Goal: Task Accomplishment & Management: Use online tool/utility

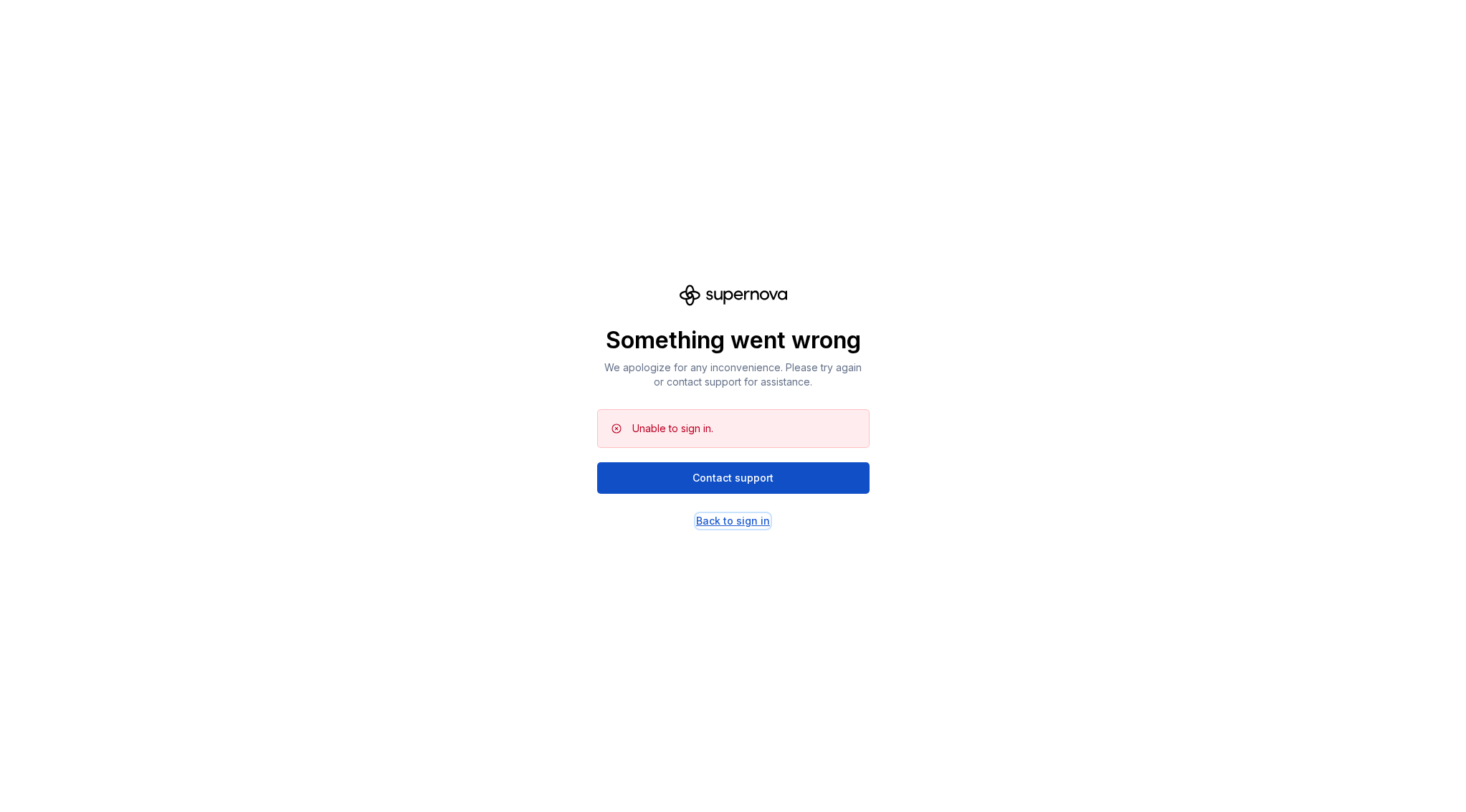
click at [739, 515] on div "Back to sign in" at bounding box center [733, 521] width 74 height 14
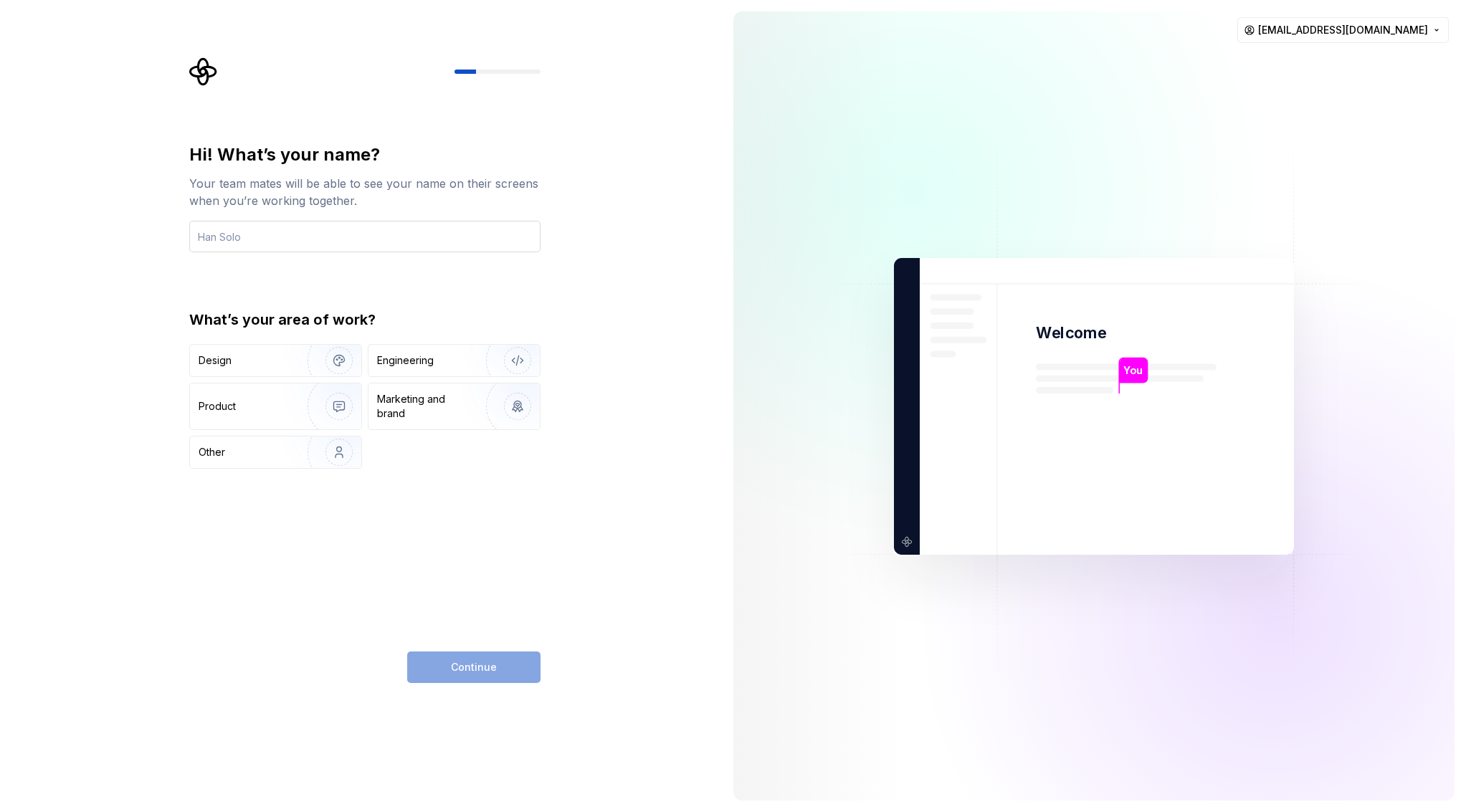
click at [414, 229] on input "text" at bounding box center [365, 236] width 352 height 31
type input "[PERSON_NAME]"
click at [423, 363] on div "Engineering" at bounding box center [405, 360] width 56 height 14
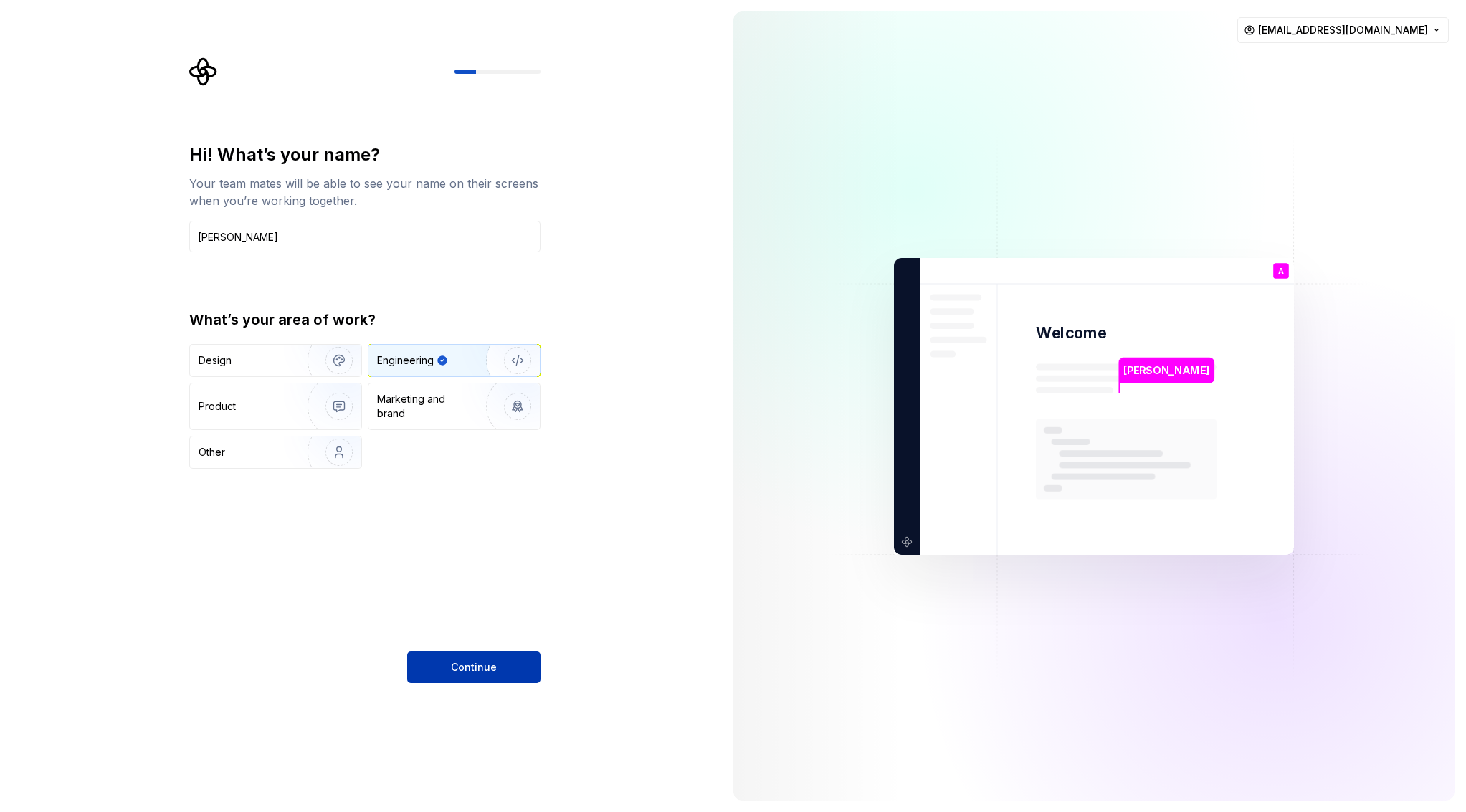
click at [472, 672] on span "Continue" at bounding box center [473, 667] width 46 height 14
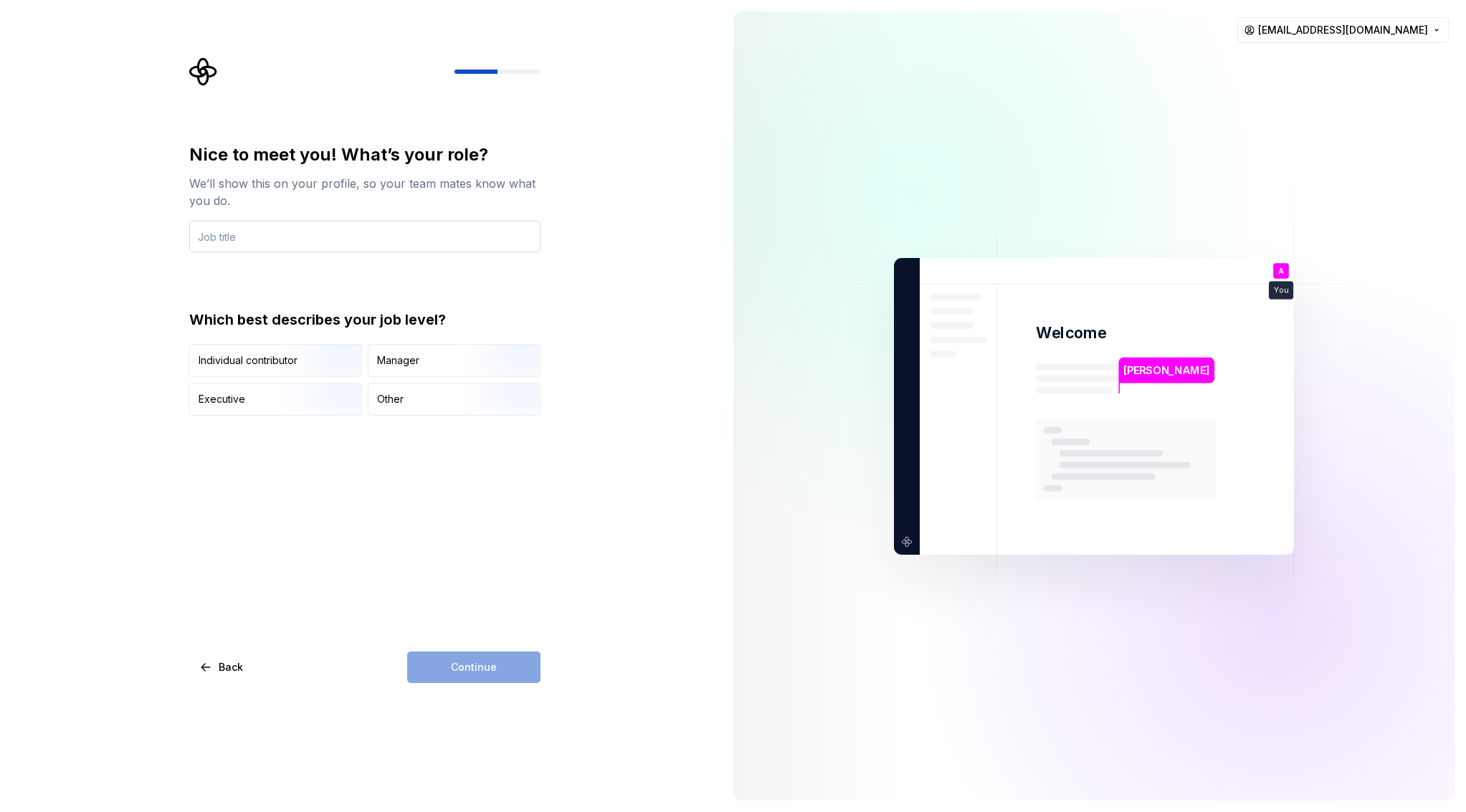
click at [305, 240] on input "text" at bounding box center [365, 236] width 352 height 31
type input "Sales Manager"
click at [382, 356] on div "Manager" at bounding box center [398, 360] width 42 height 14
click at [470, 664] on span "Continue" at bounding box center [473, 667] width 46 height 14
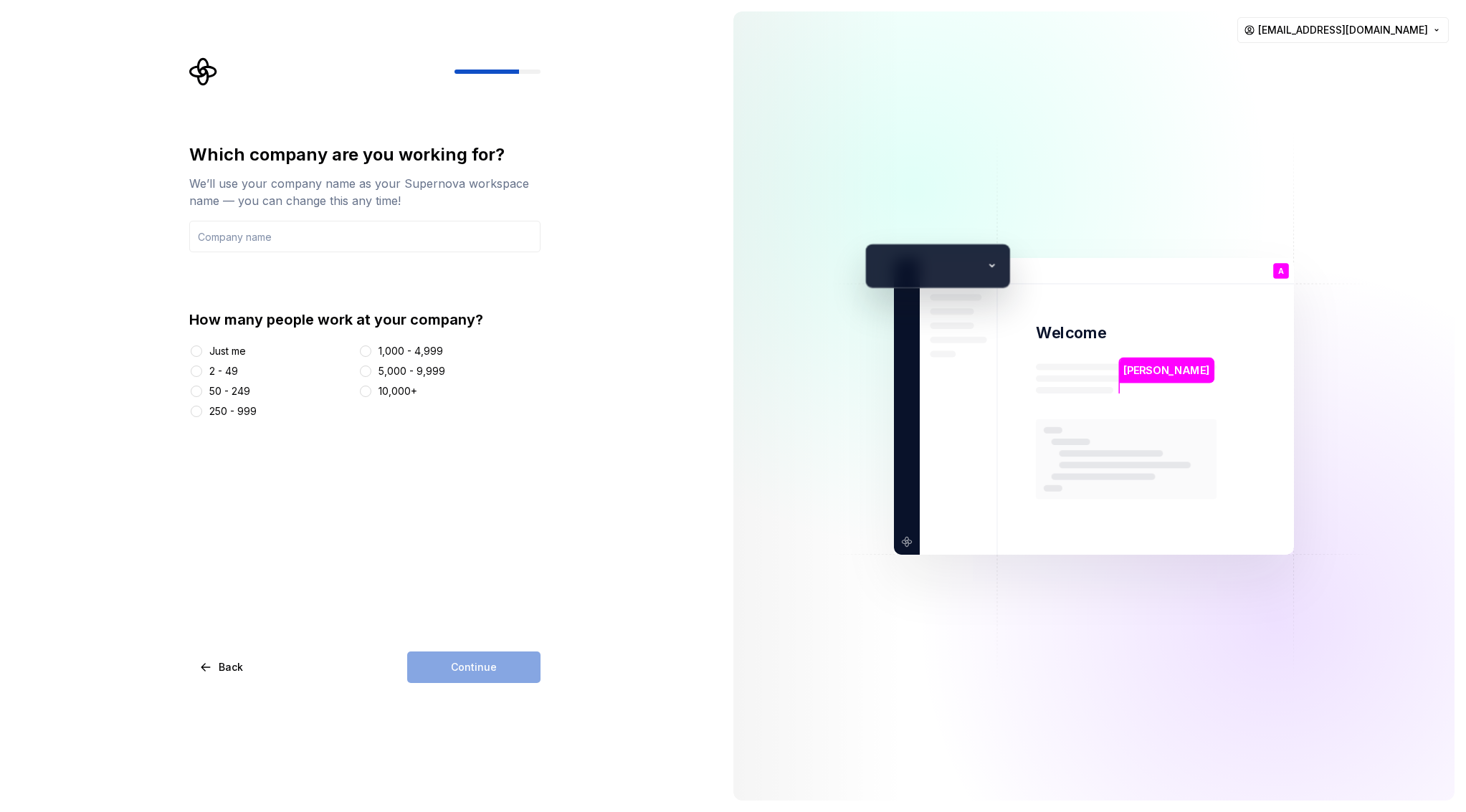
click at [233, 350] on div "Just me" at bounding box center [227, 351] width 37 height 14
click at [202, 350] on button "Just me" at bounding box center [196, 351] width 12 height 12
click at [402, 232] on input "text" at bounding box center [365, 236] width 352 height 31
type input "Cheriton Management Ltd"
click at [472, 662] on span "Continue" at bounding box center [473, 667] width 46 height 14
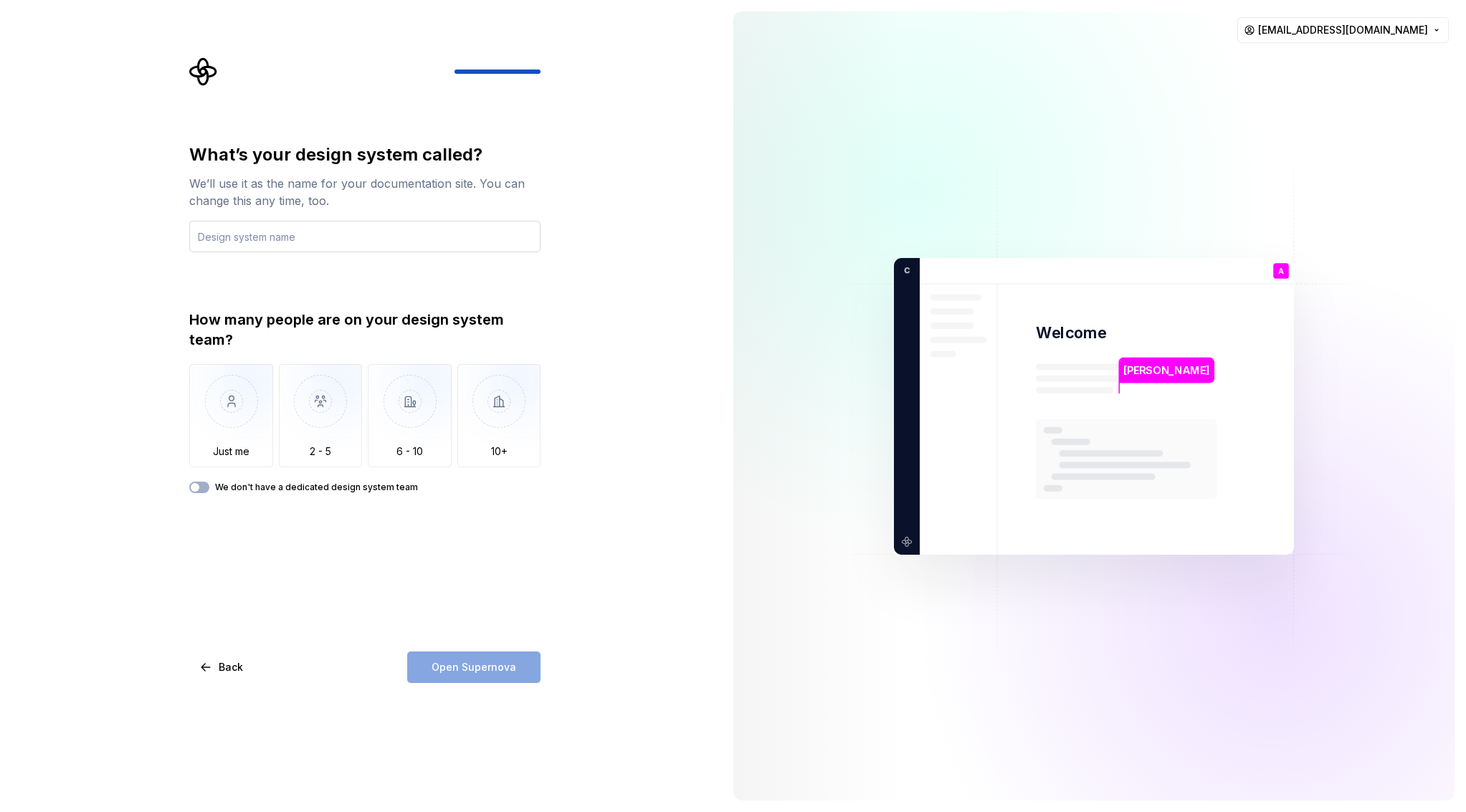
click at [419, 233] on input "text" at bounding box center [365, 236] width 352 height 31
type input "Figma"
click at [215, 417] on img "button" at bounding box center [232, 411] width 84 height 96
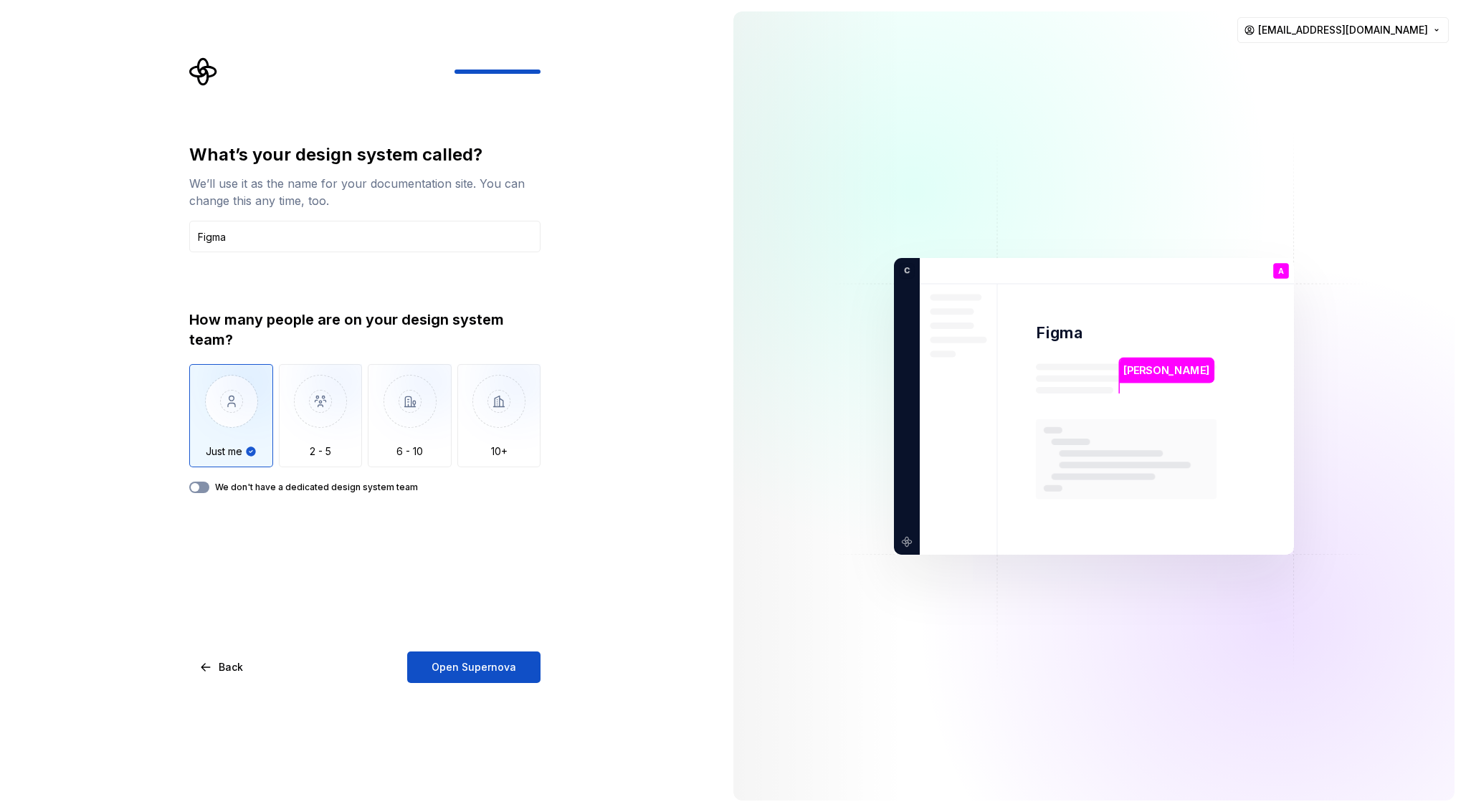
click at [208, 486] on button "We don't have a dedicated design system team" at bounding box center [199, 487] width 20 height 12
click at [477, 664] on span "Open Supernova" at bounding box center [473, 667] width 85 height 14
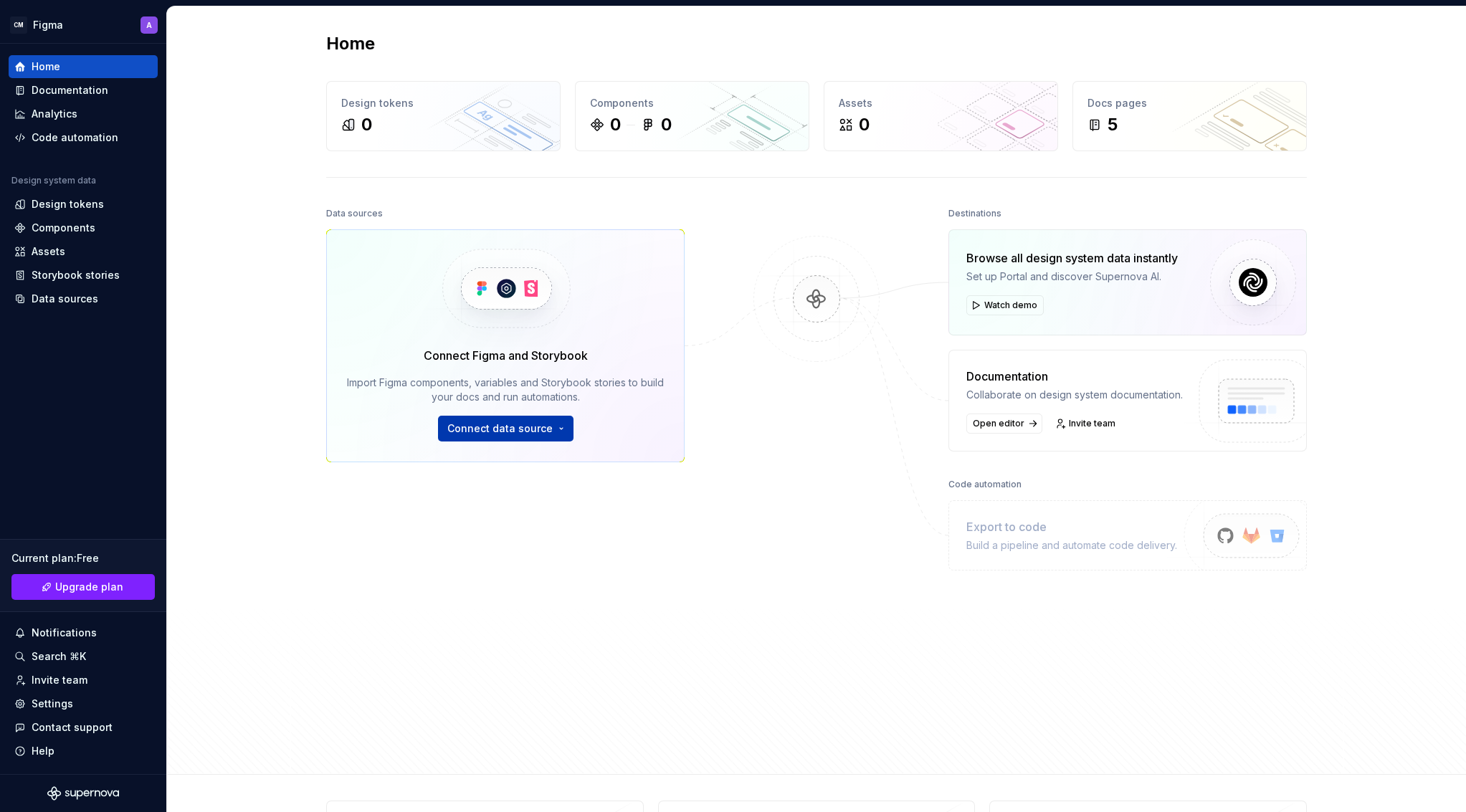
click at [537, 431] on span "Connect data source" at bounding box center [500, 428] width 106 height 14
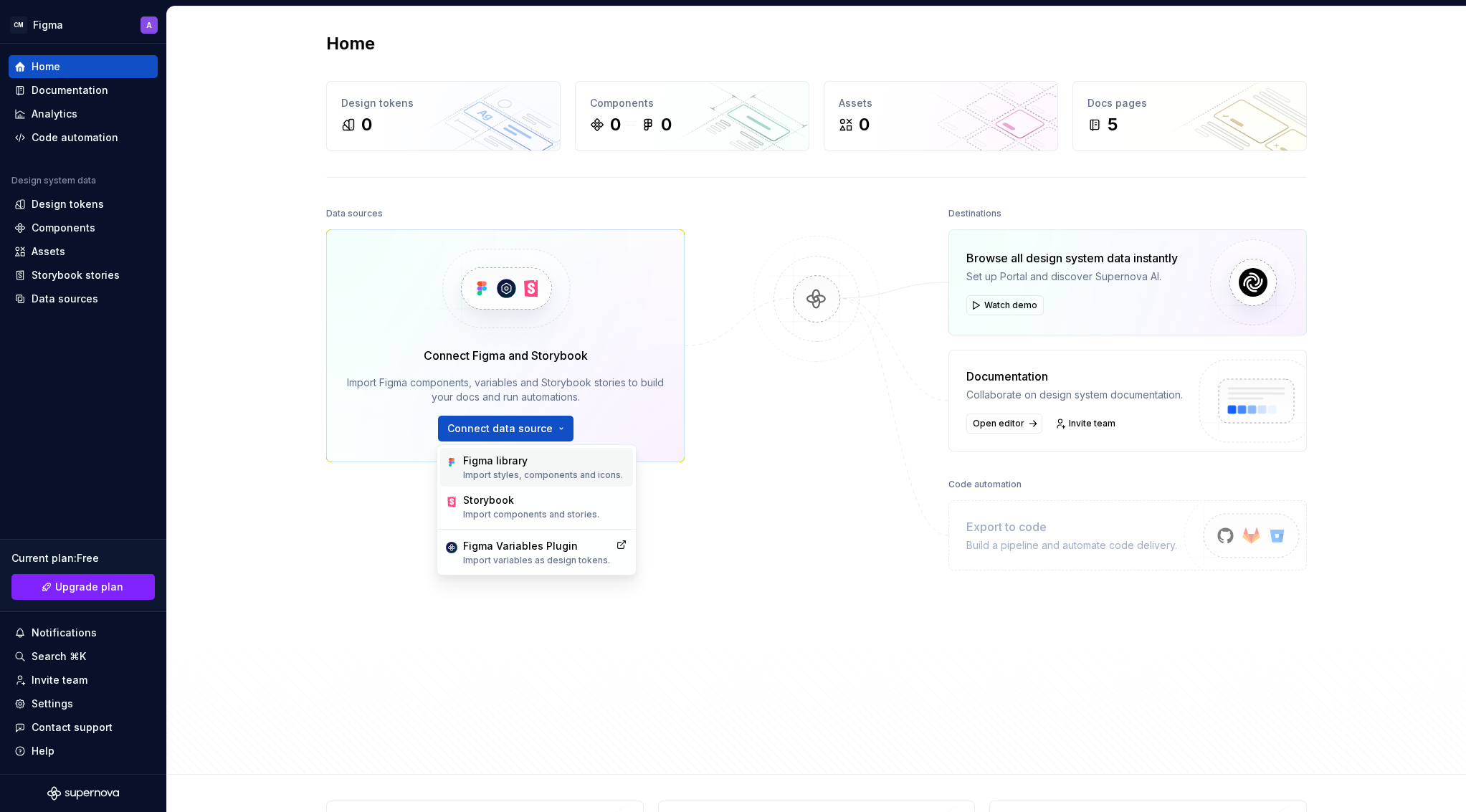
click at [526, 468] on div "Figma library Import styles, components and icons." at bounding box center [543, 467] width 160 height 27
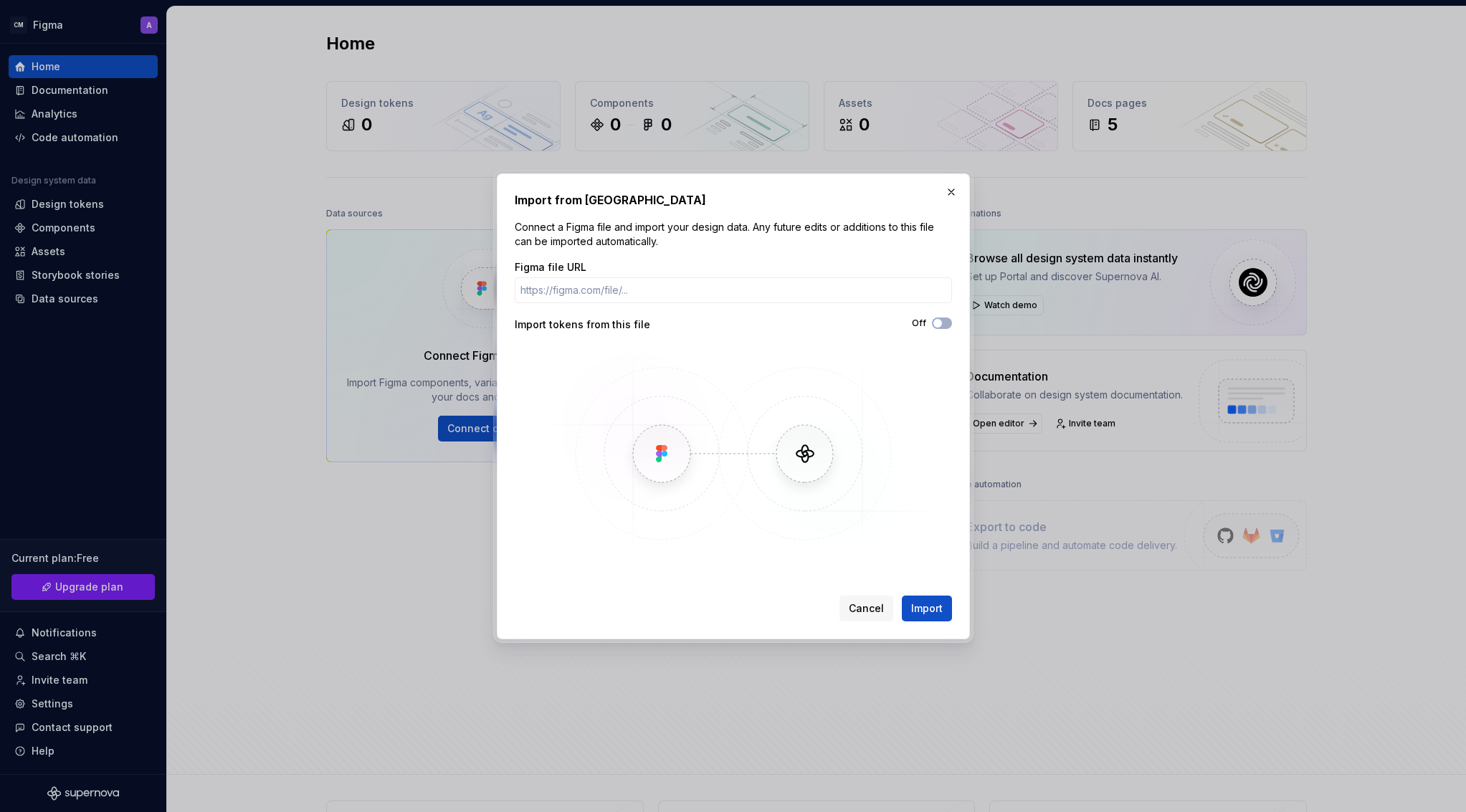
click at [662, 453] on img at bounding box center [733, 453] width 416 height 215
click at [950, 324] on button "Off" at bounding box center [942, 323] width 20 height 12
click at [724, 283] on input "Figma file URL" at bounding box center [733, 290] width 437 height 26
paste input "https://www.figma.com/design/eb4ul2SgUGfVq1QQxjEdes/Guest5Stars-data-flows?node…"
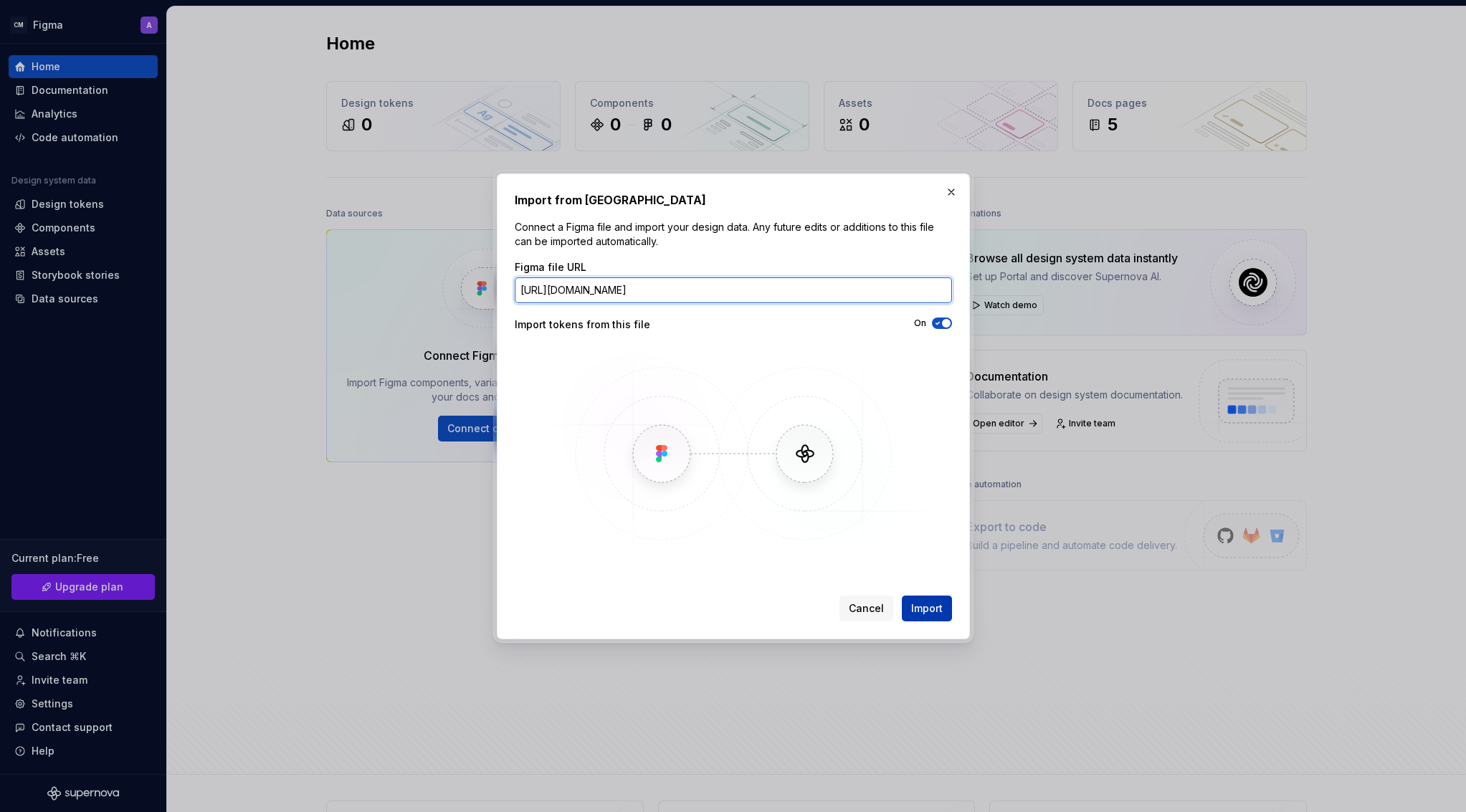
type input "https://www.figma.com/design/eb4ul2SgUGfVq1QQxjEdes/Guest5Stars-data-flows?node…"
click at [926, 601] on span "Import" at bounding box center [927, 608] width 31 height 14
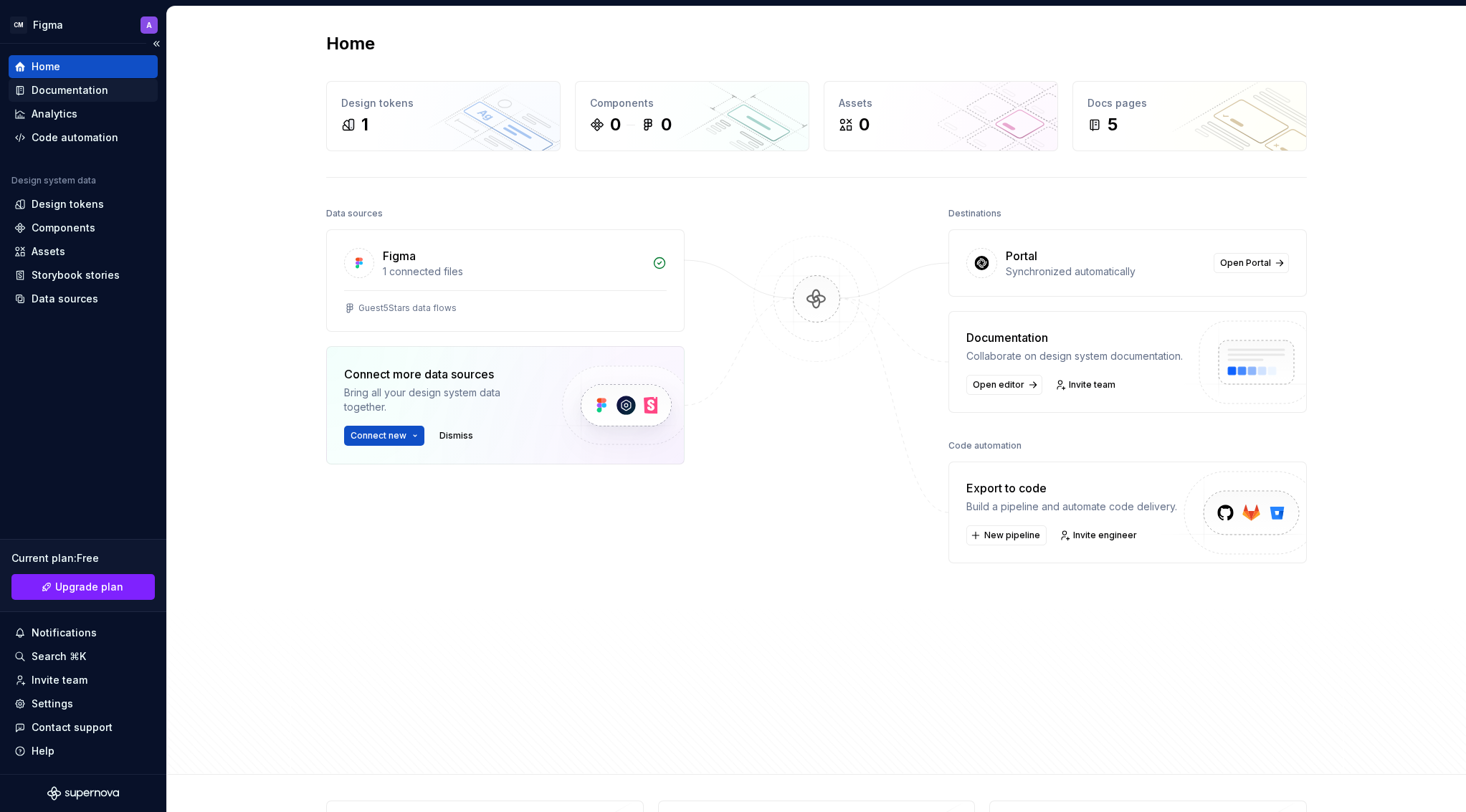
click at [55, 88] on div "Documentation" at bounding box center [70, 90] width 77 height 14
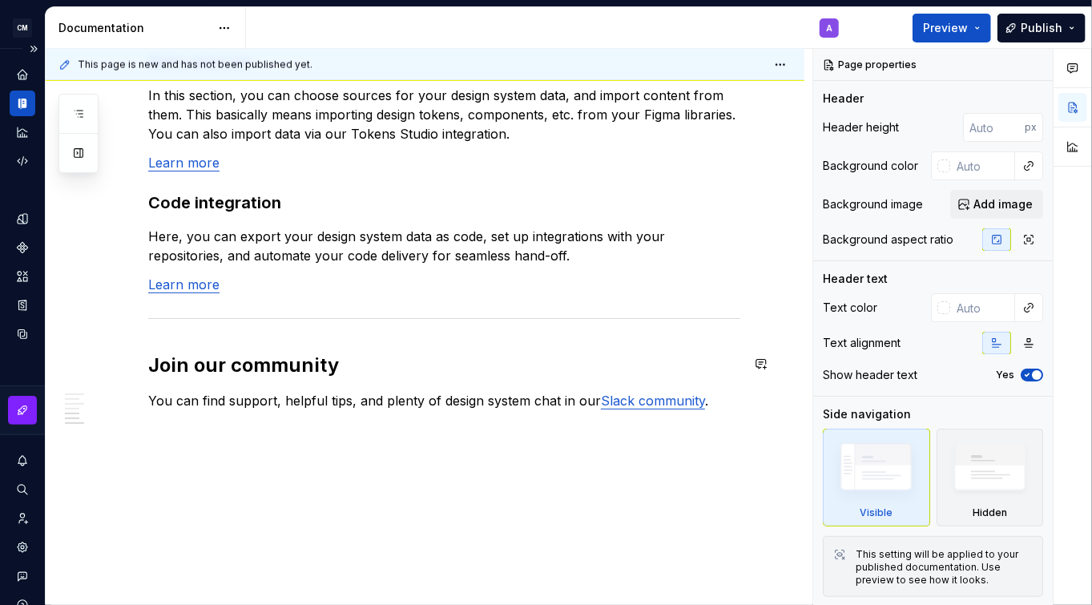
scroll to position [1350, 0]
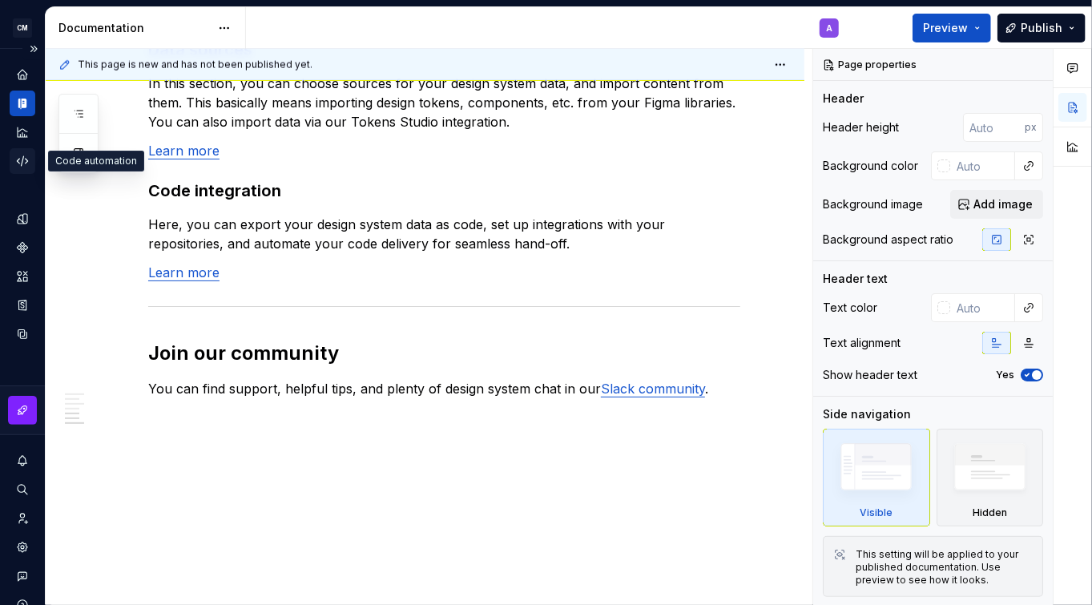
click at [19, 159] on icon "Code automation" at bounding box center [22, 161] width 14 height 14
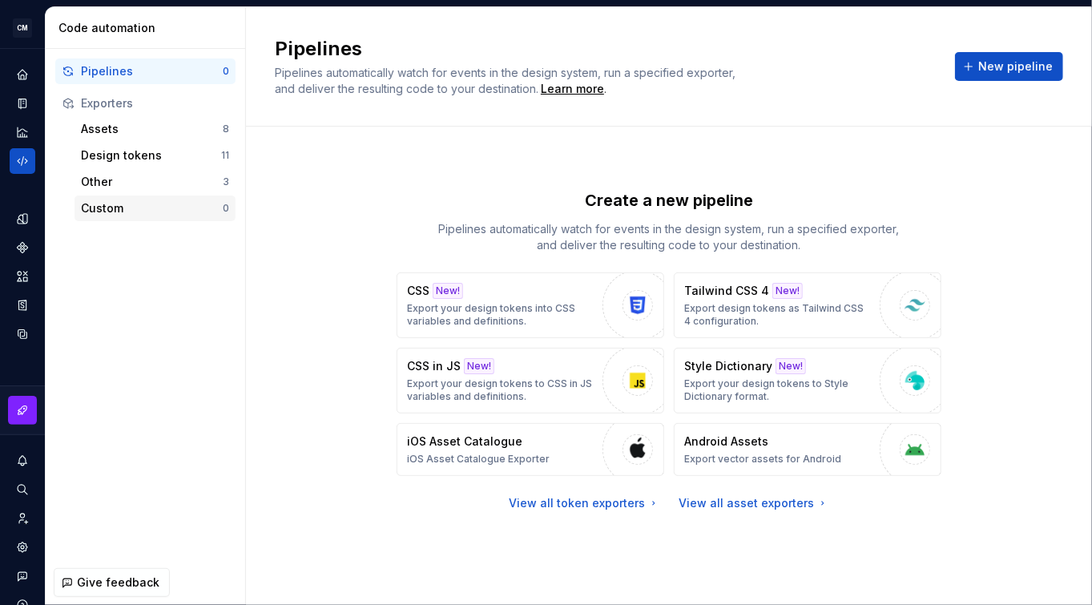
click at [160, 206] on div "Custom" at bounding box center [152, 208] width 142 height 16
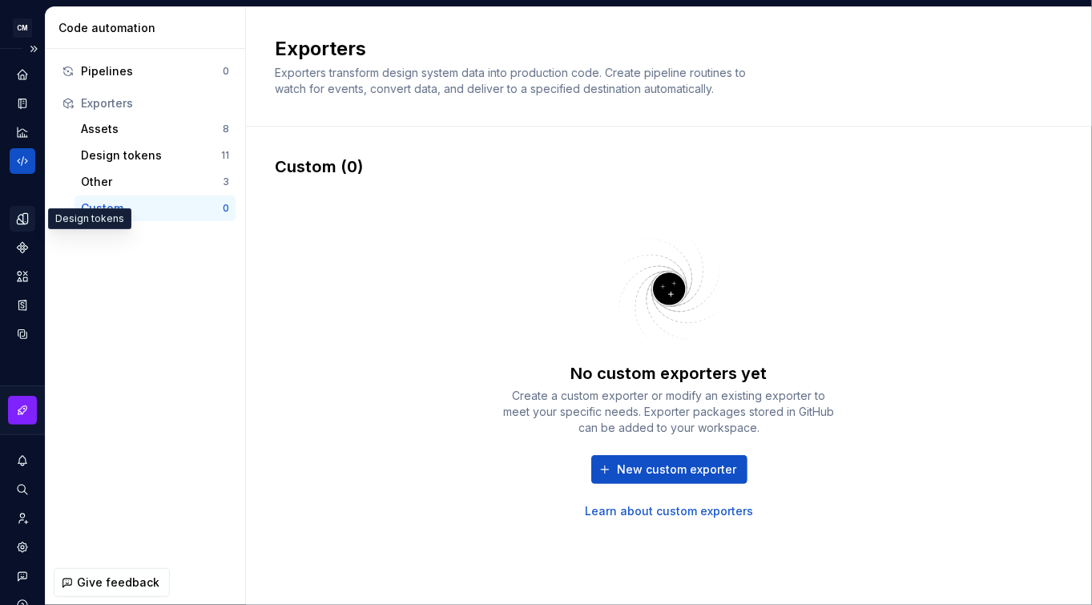
click at [21, 214] on icon "Design tokens" at bounding box center [22, 218] width 10 height 10
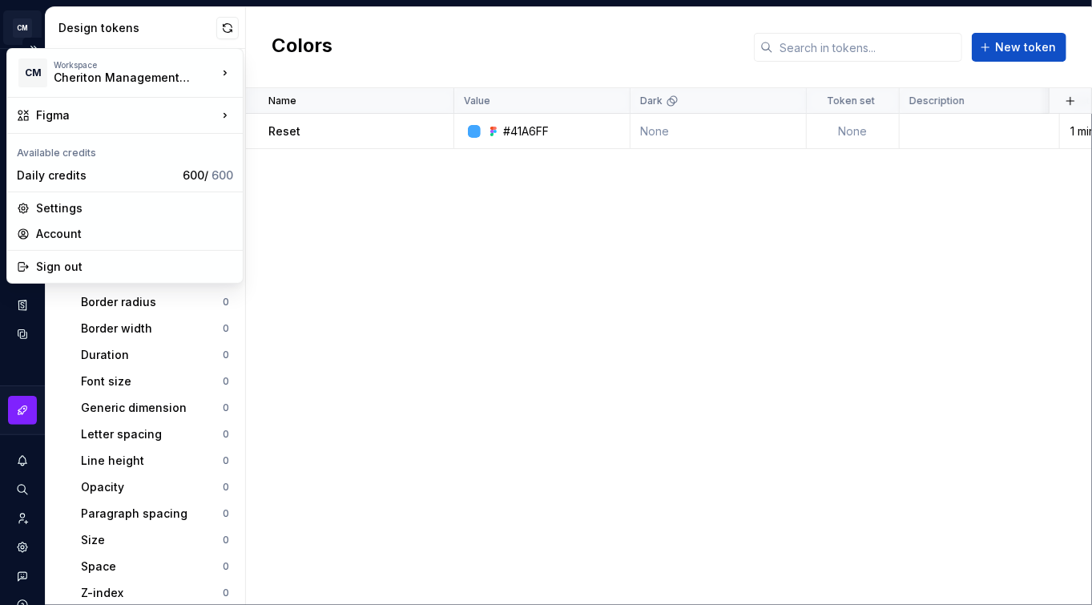
click at [21, 26] on html "CM Figma A Design system data Design tokens All tokens Collections Colors 1 Typ…" at bounding box center [546, 302] width 1092 height 605
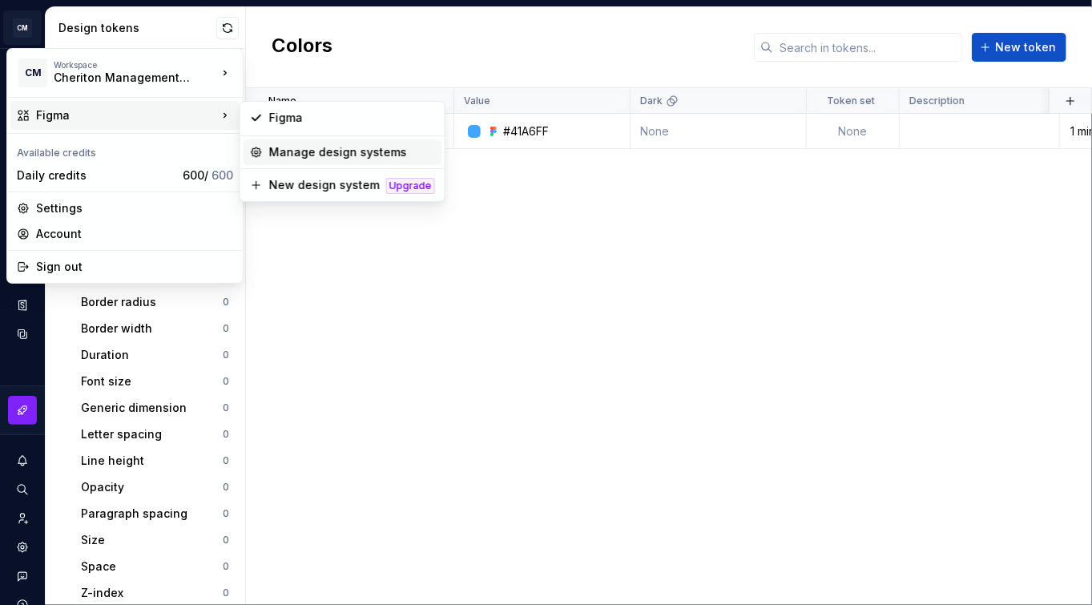
click at [393, 153] on div "Manage design systems" at bounding box center [352, 152] width 166 height 16
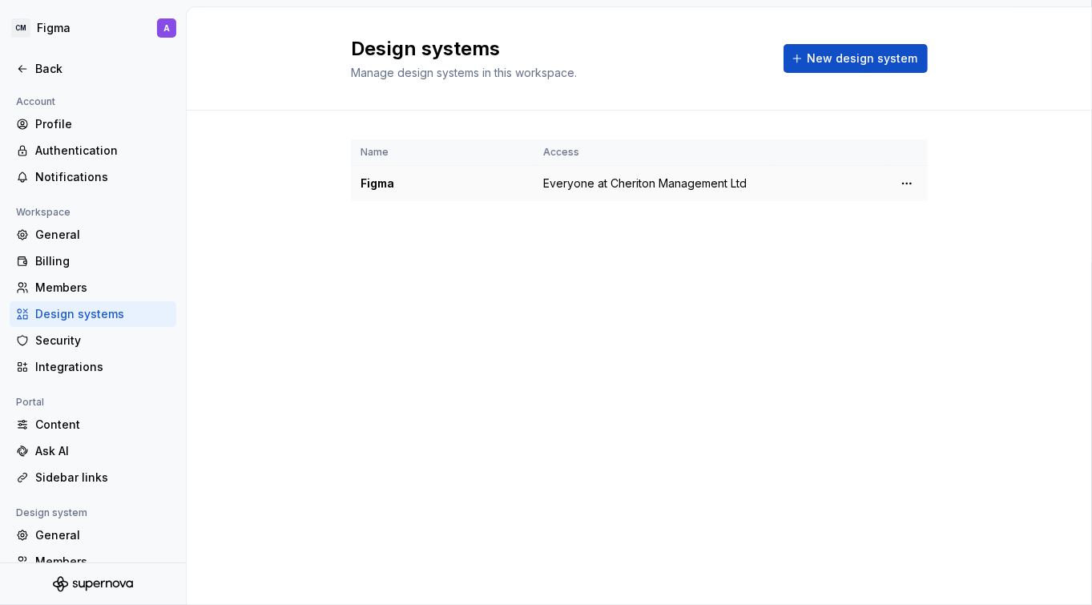
click at [381, 188] on div "Figma" at bounding box center [442, 184] width 163 height 16
click at [902, 179] on html "CM Figma A Back Account Profile Authentication Notifications Workspace General …" at bounding box center [546, 302] width 1092 height 605
click at [700, 352] on html "CM Figma A Back Account Profile Authentication Notifications Workspace General …" at bounding box center [546, 302] width 1092 height 605
click at [22, 65] on icon at bounding box center [22, 69] width 13 height 13
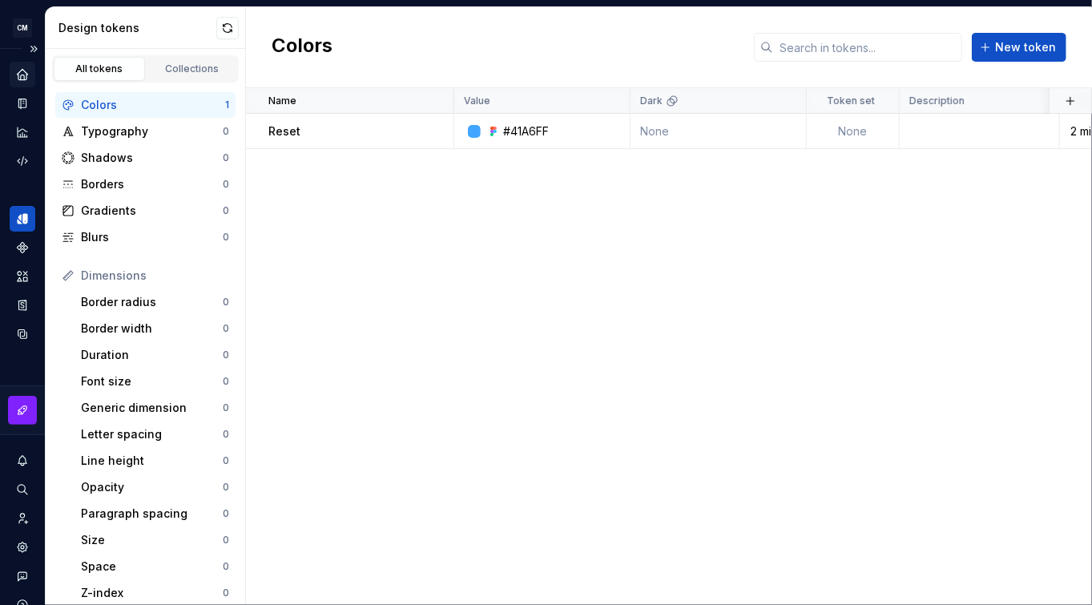
click at [21, 71] on icon "Home" at bounding box center [22, 74] width 10 height 10
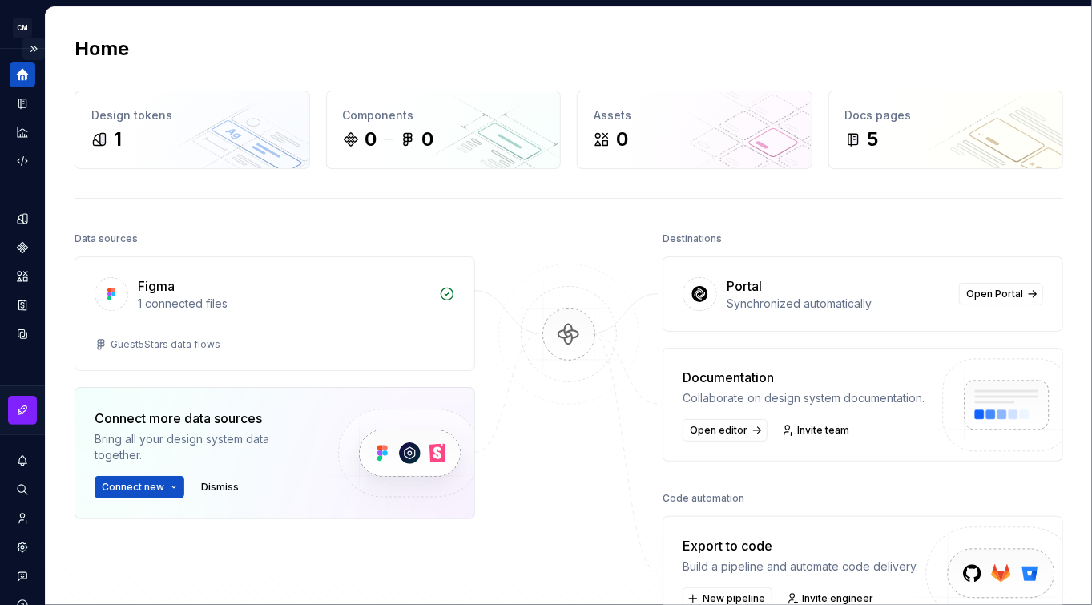
click at [26, 44] on button "Expand sidebar" at bounding box center [33, 49] width 22 height 22
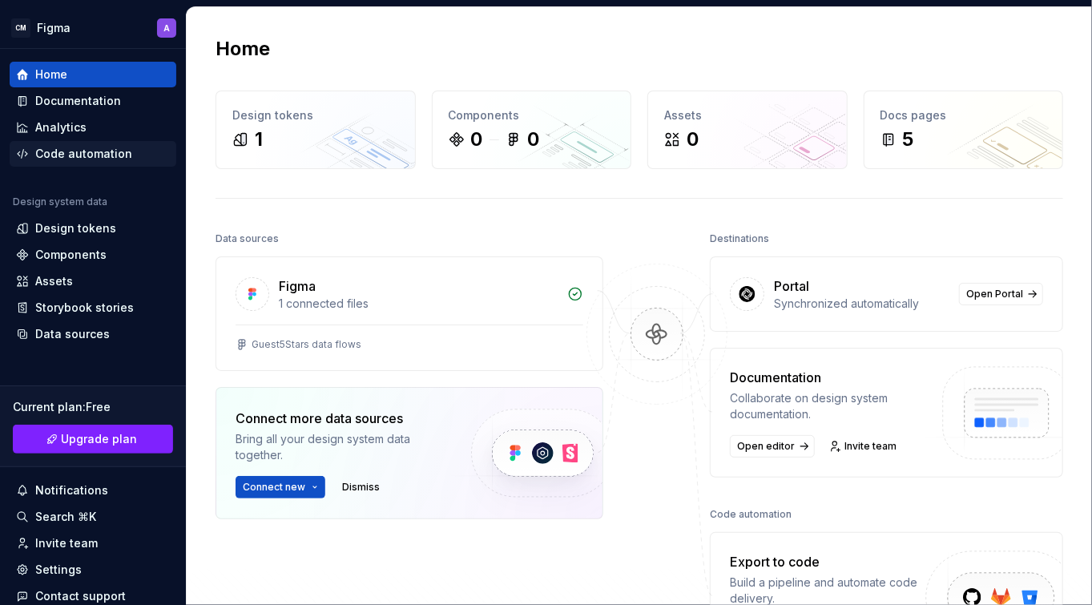
click at [72, 147] on div "Code automation" at bounding box center [83, 154] width 97 height 16
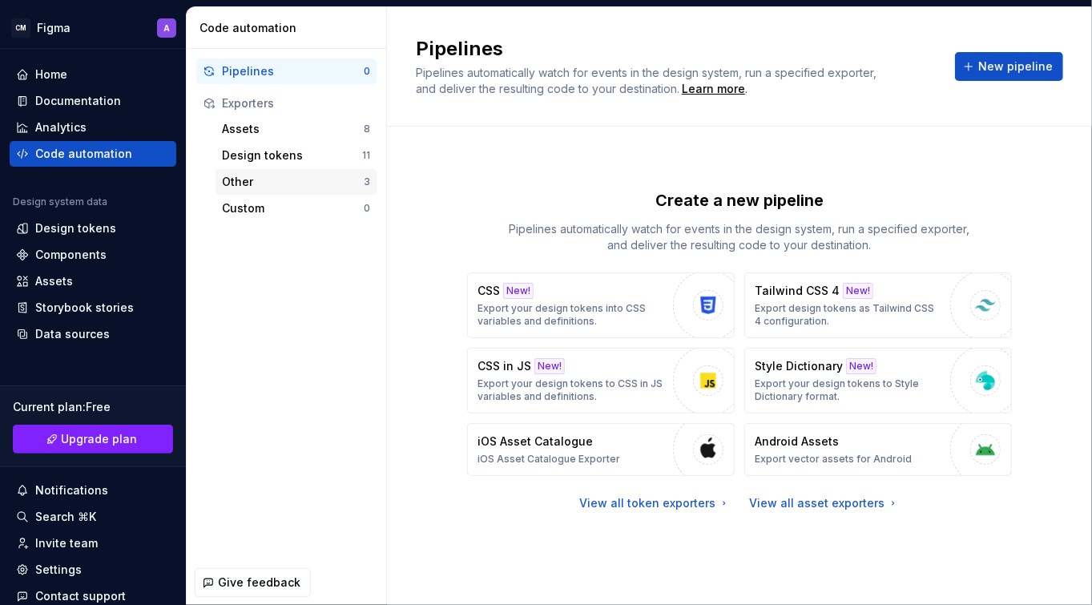
click at [297, 177] on div "Other" at bounding box center [293, 182] width 142 height 16
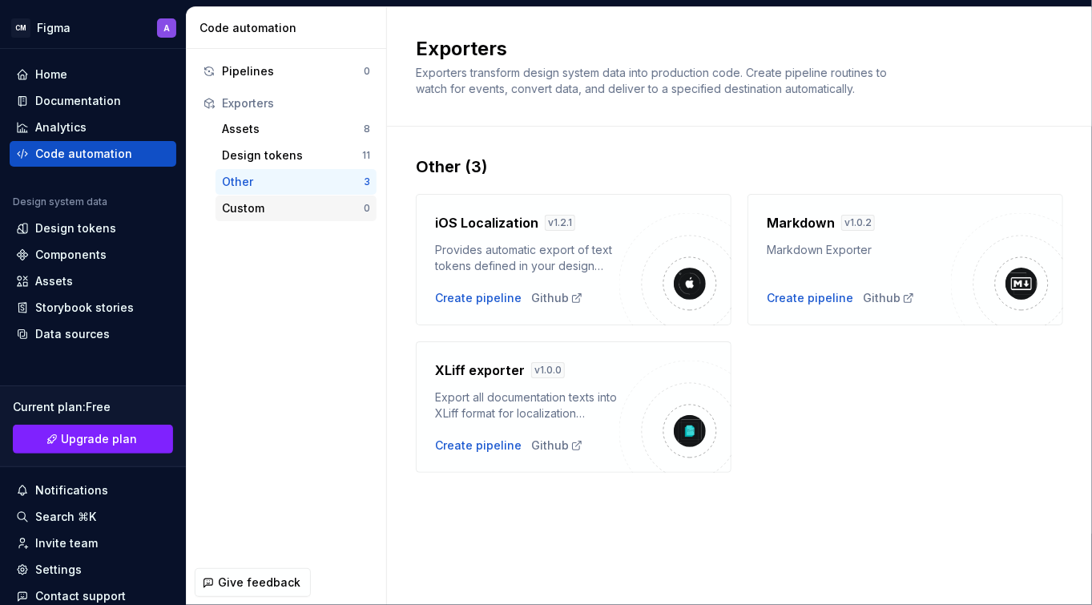
click at [305, 201] on div "Custom" at bounding box center [293, 208] width 142 height 16
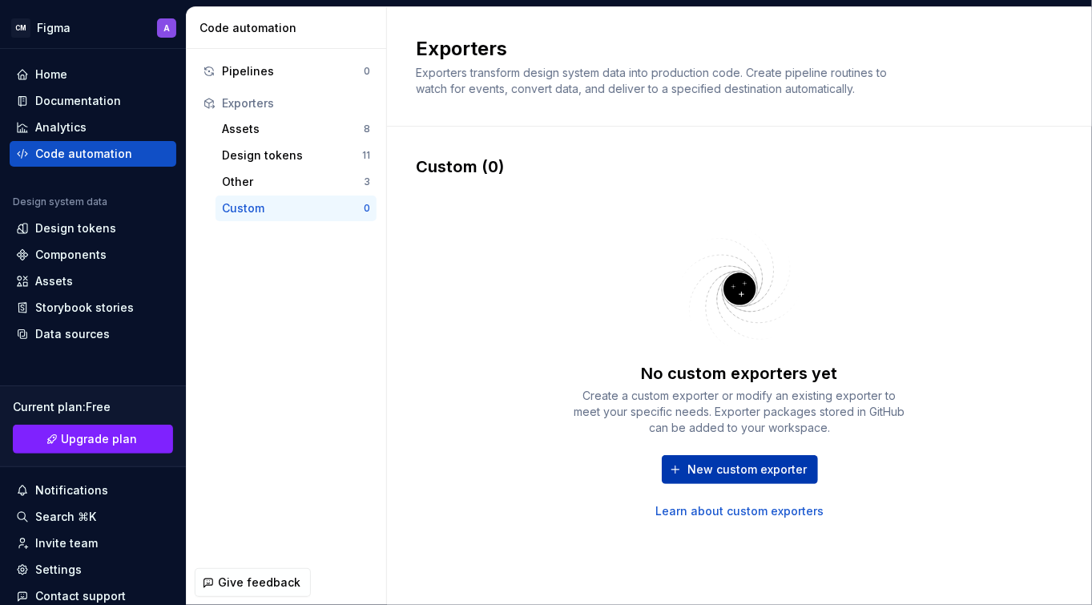
click at [736, 475] on span "New custom exporter" at bounding box center [747, 470] width 119 height 16
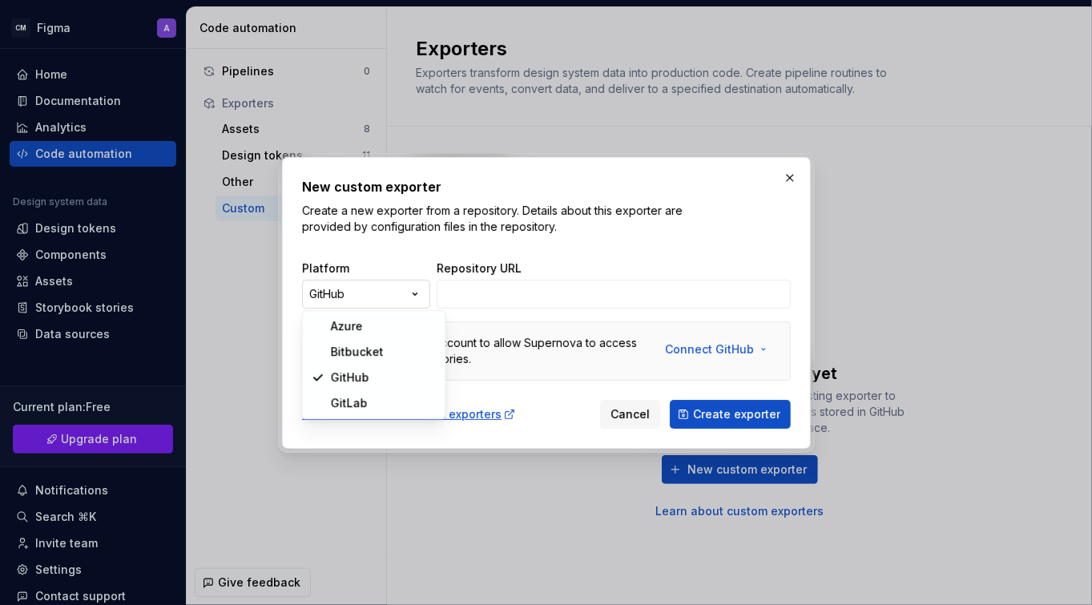
click at [414, 293] on div "New custom exporter Create a new exporter from a repository. Details about this…" at bounding box center [546, 302] width 1092 height 605
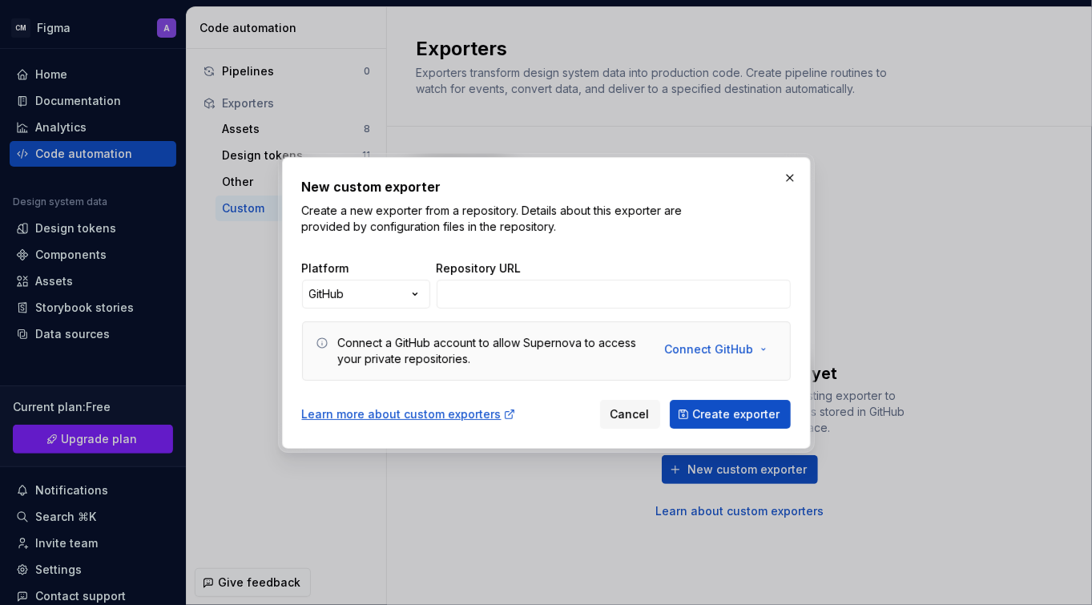
click at [567, 238] on div "New custom exporter Create a new exporter from a repository. Details about this…" at bounding box center [546, 302] width 1092 height 605
click at [622, 418] on span "Cancel" at bounding box center [630, 414] width 39 height 16
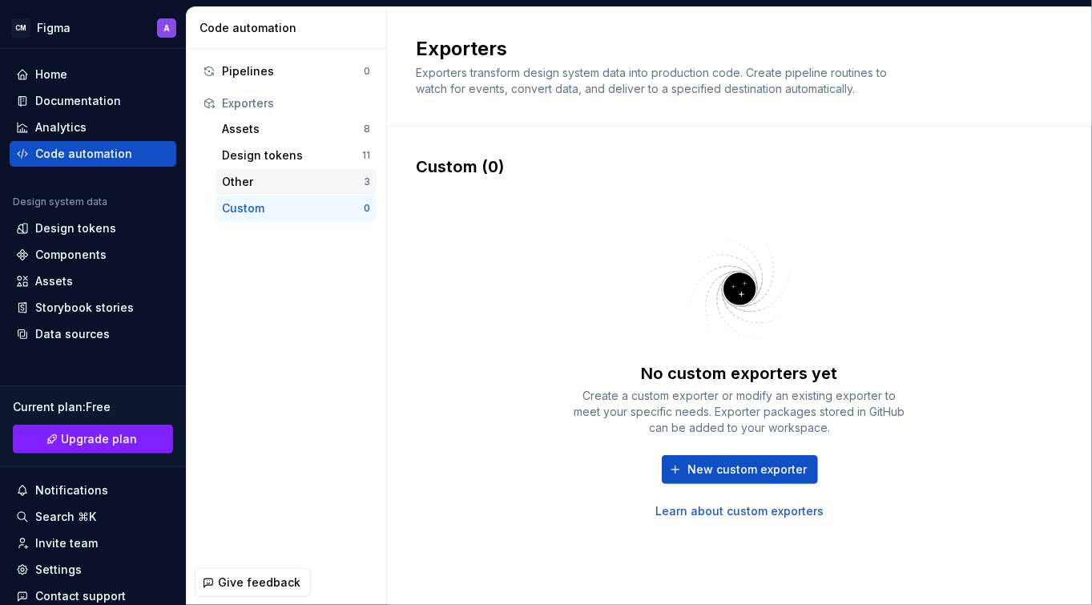
click at [345, 180] on div "Other" at bounding box center [293, 182] width 142 height 16
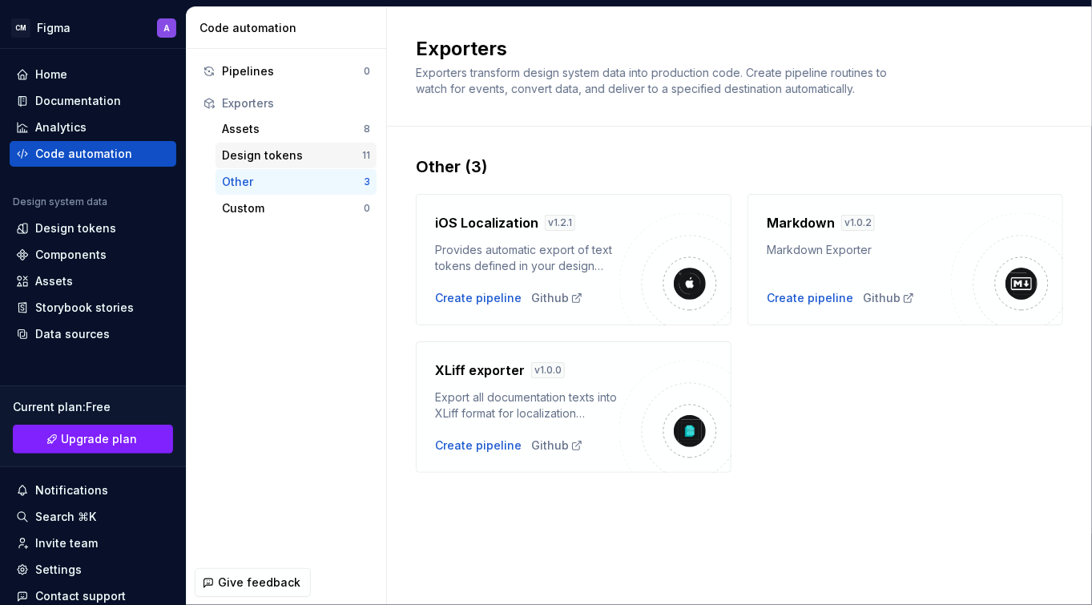
click at [330, 156] on div "Design tokens" at bounding box center [292, 155] width 140 height 16
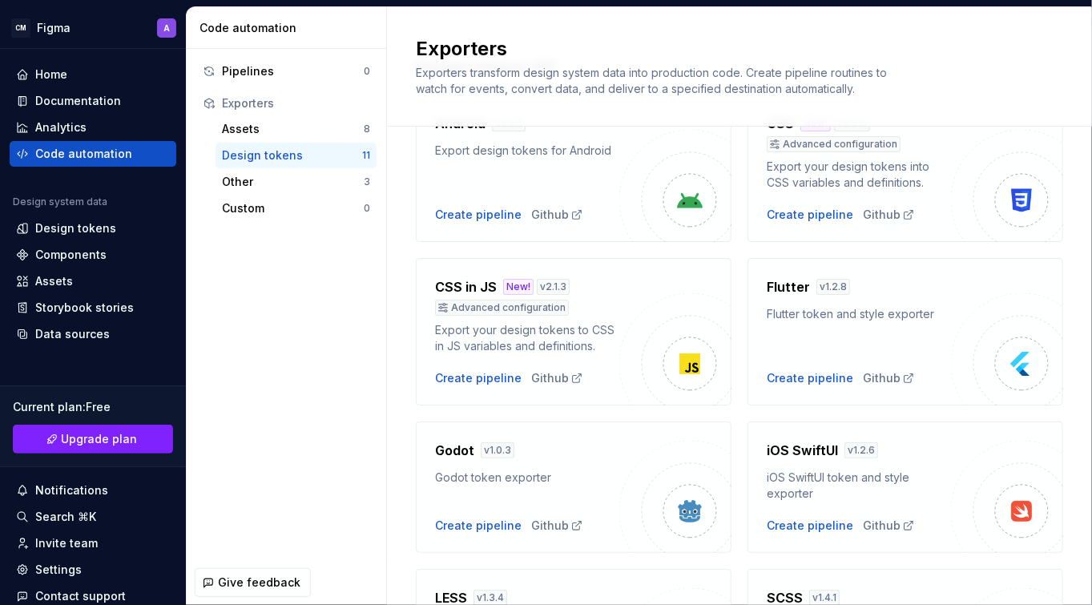
scroll to position [101, 0]
click at [808, 379] on div "Create pipeline" at bounding box center [810, 377] width 87 height 16
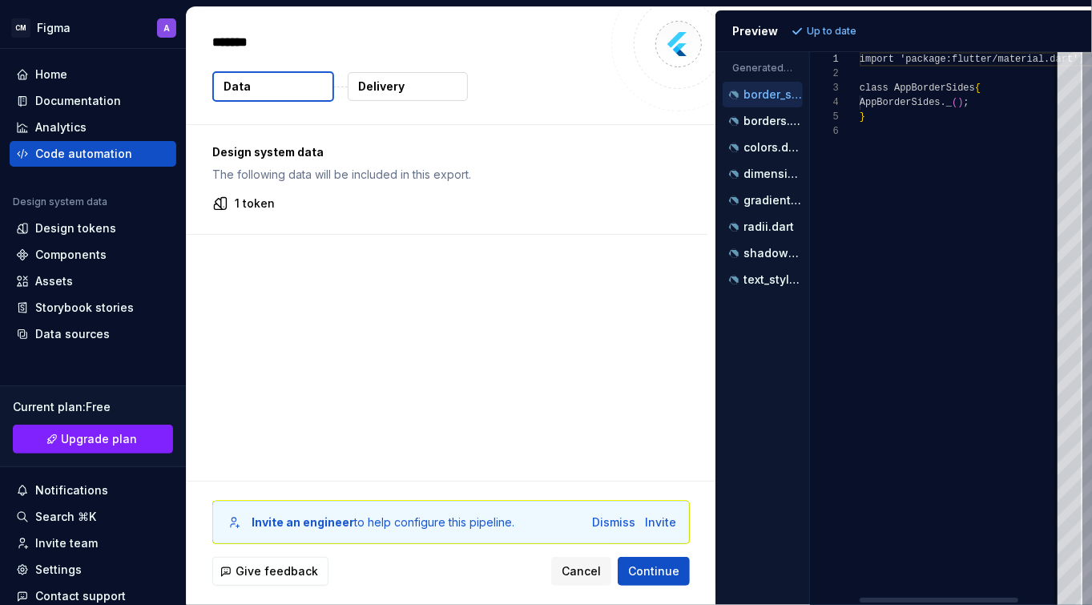
type textarea "*"
click at [664, 570] on span "Continue" at bounding box center [653, 571] width 51 height 16
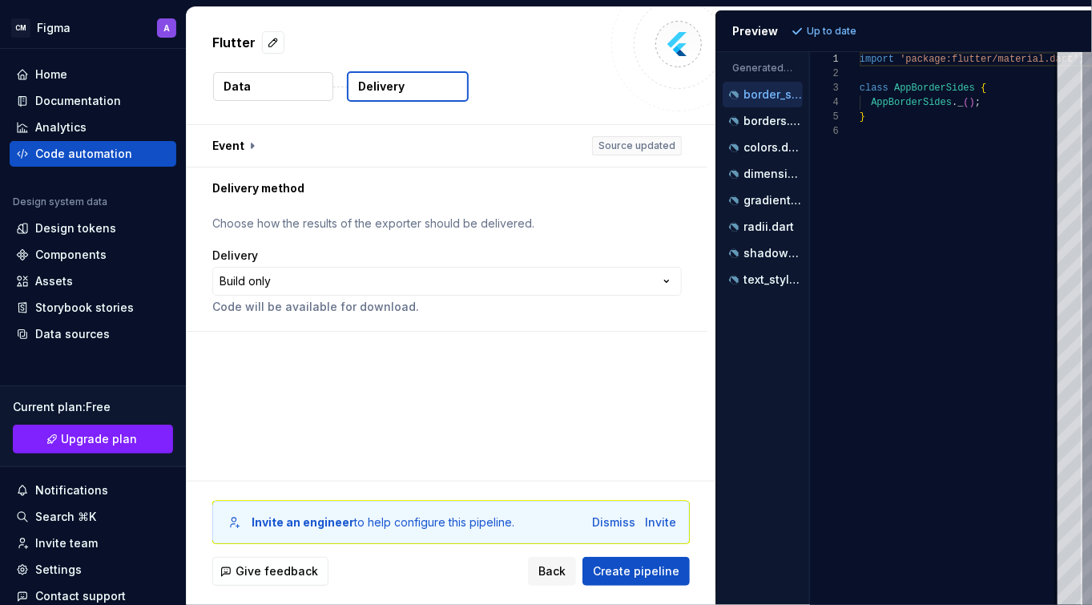
click at [260, 84] on button "Data" at bounding box center [273, 86] width 120 height 29
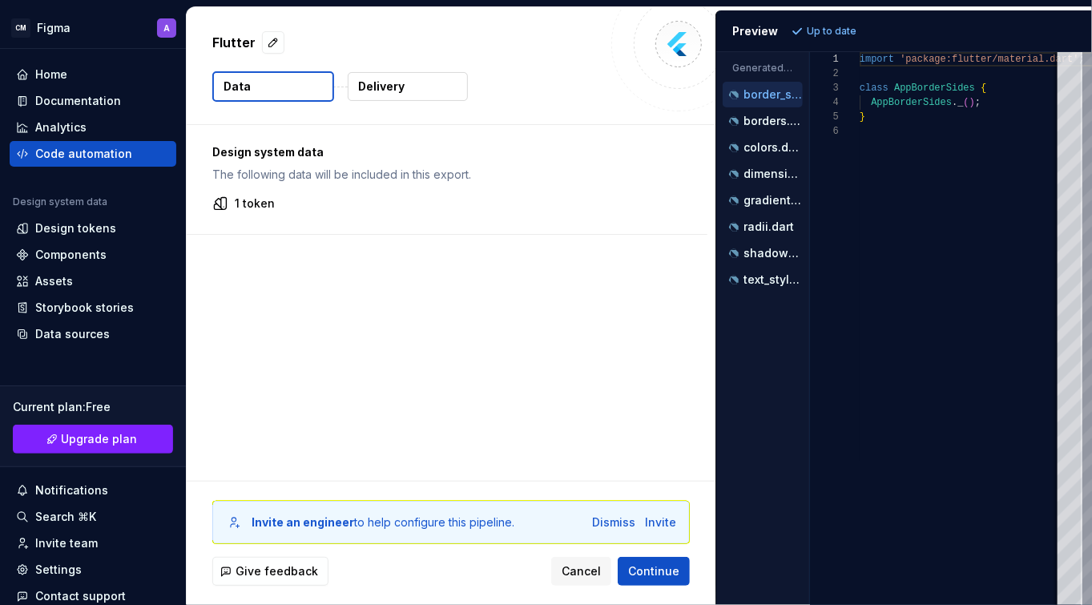
click at [394, 83] on p "Delivery" at bounding box center [381, 87] width 46 height 16
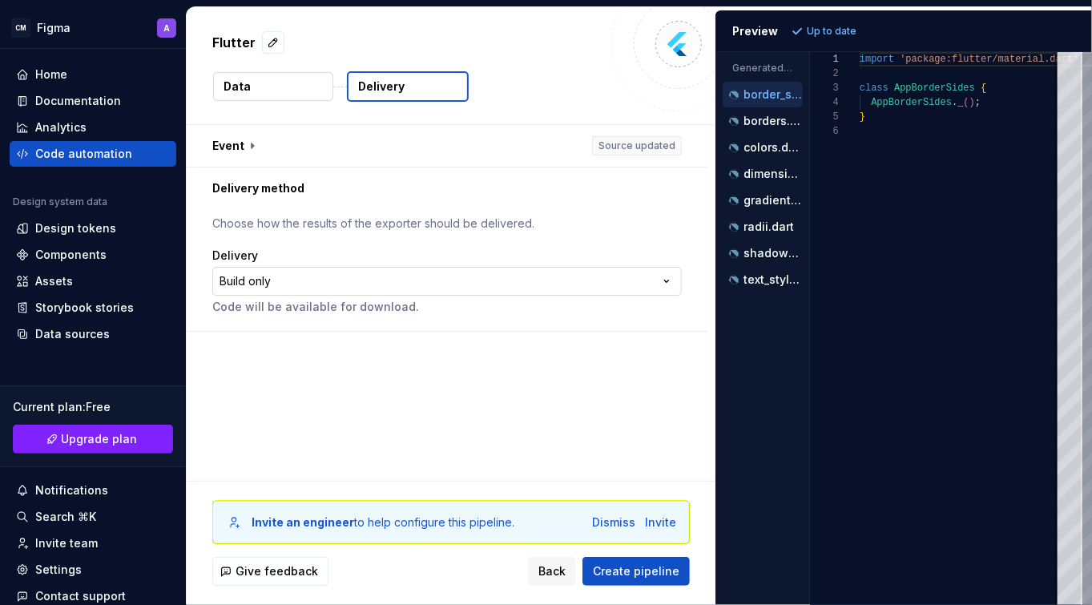
click at [670, 277] on html "**********" at bounding box center [546, 302] width 1092 height 605
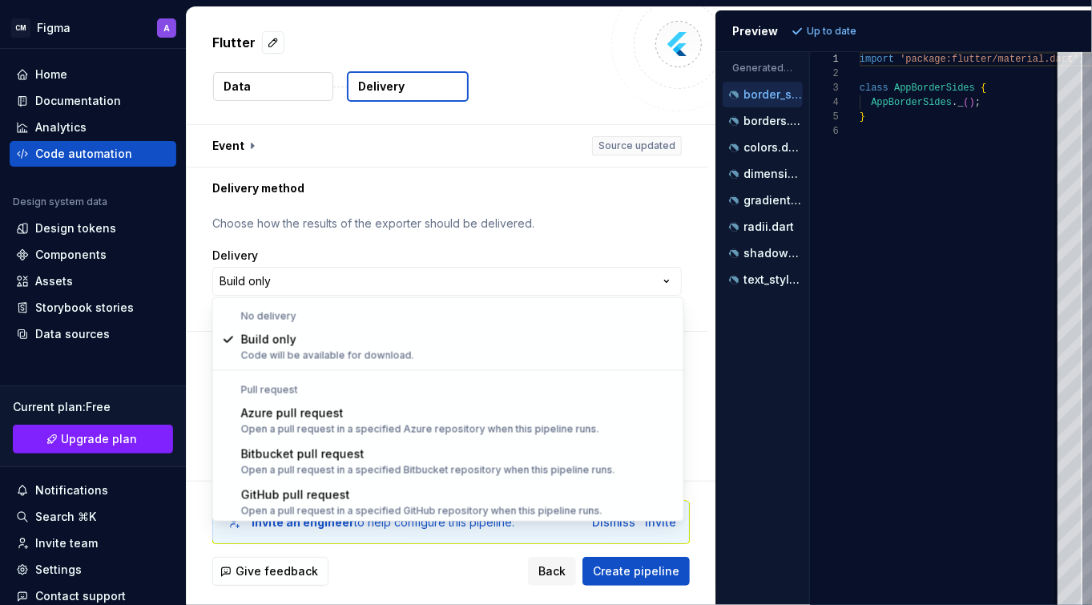
click at [591, 206] on html "**********" at bounding box center [546, 302] width 1092 height 605
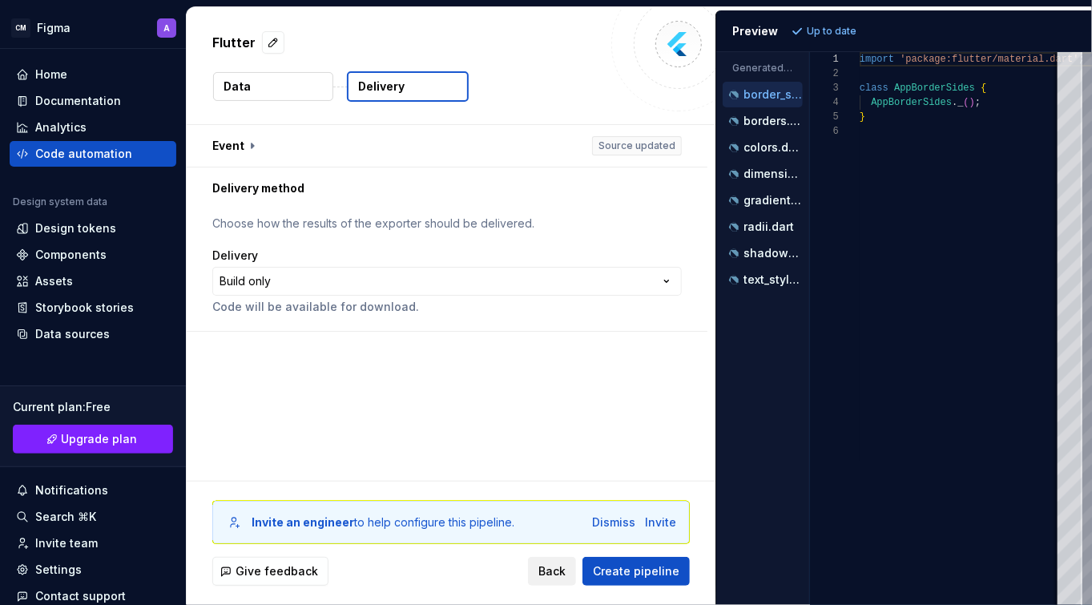
click at [555, 569] on span "Back" at bounding box center [552, 571] width 27 height 16
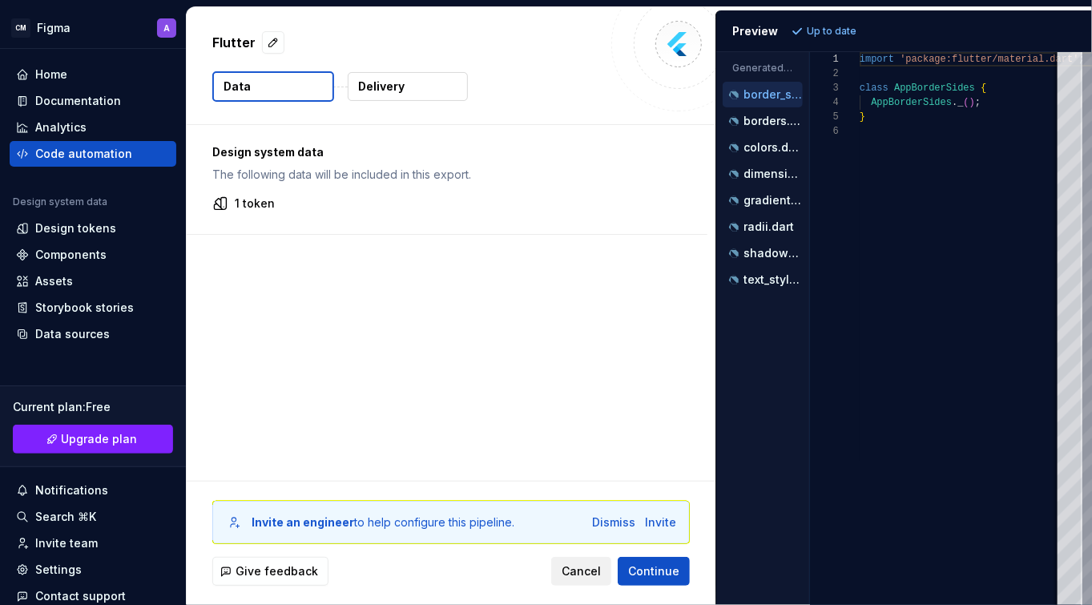
click at [579, 572] on span "Cancel" at bounding box center [581, 571] width 39 height 16
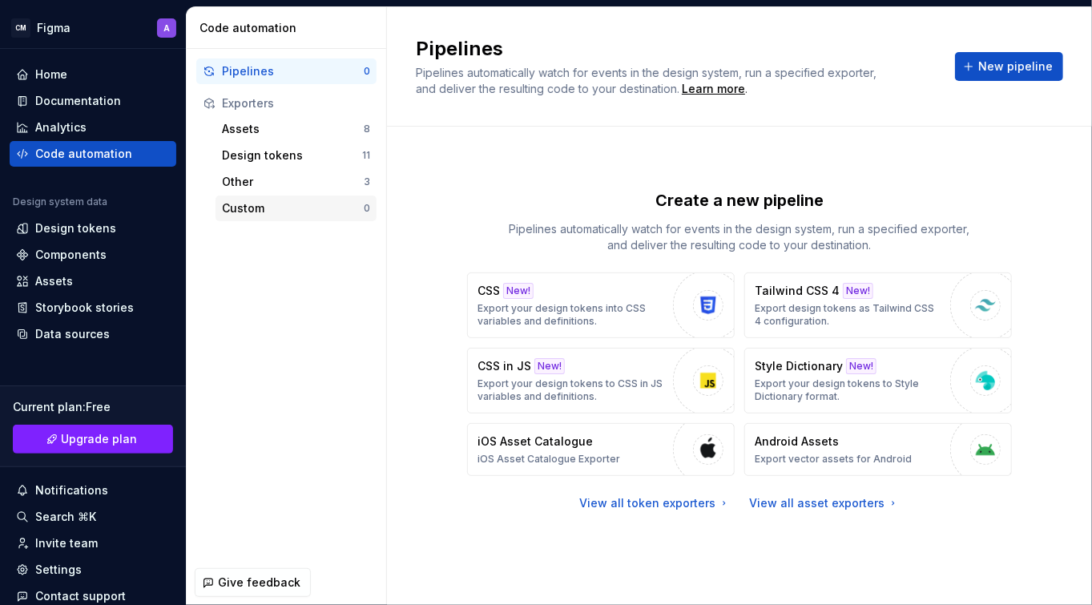
click at [243, 207] on div "Custom" at bounding box center [293, 208] width 142 height 16
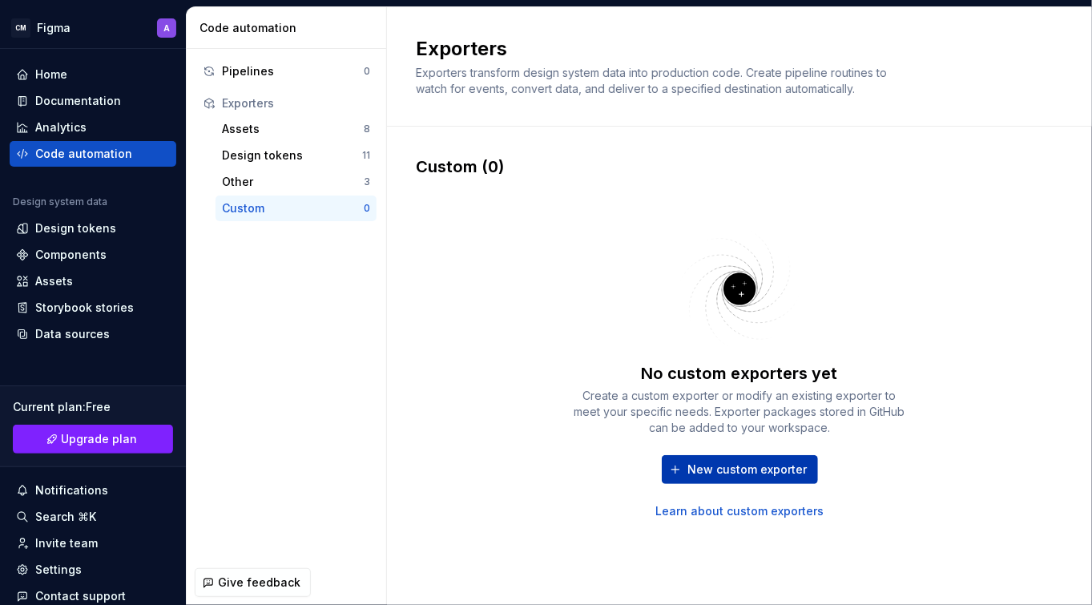
click at [711, 471] on span "New custom exporter" at bounding box center [747, 470] width 119 height 16
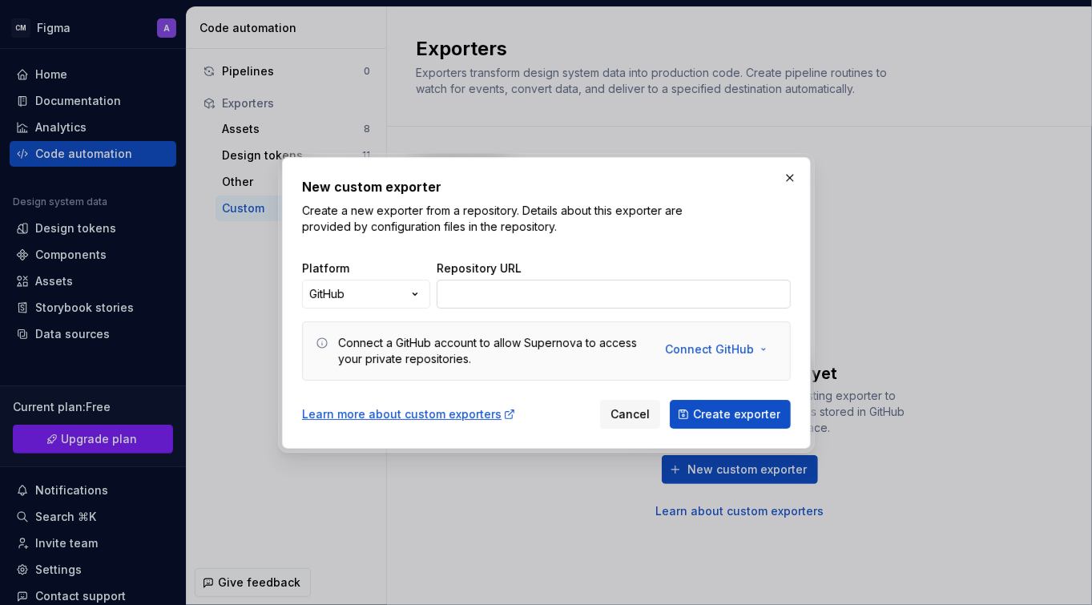
click at [519, 293] on input "Repository URL" at bounding box center [614, 294] width 354 height 29
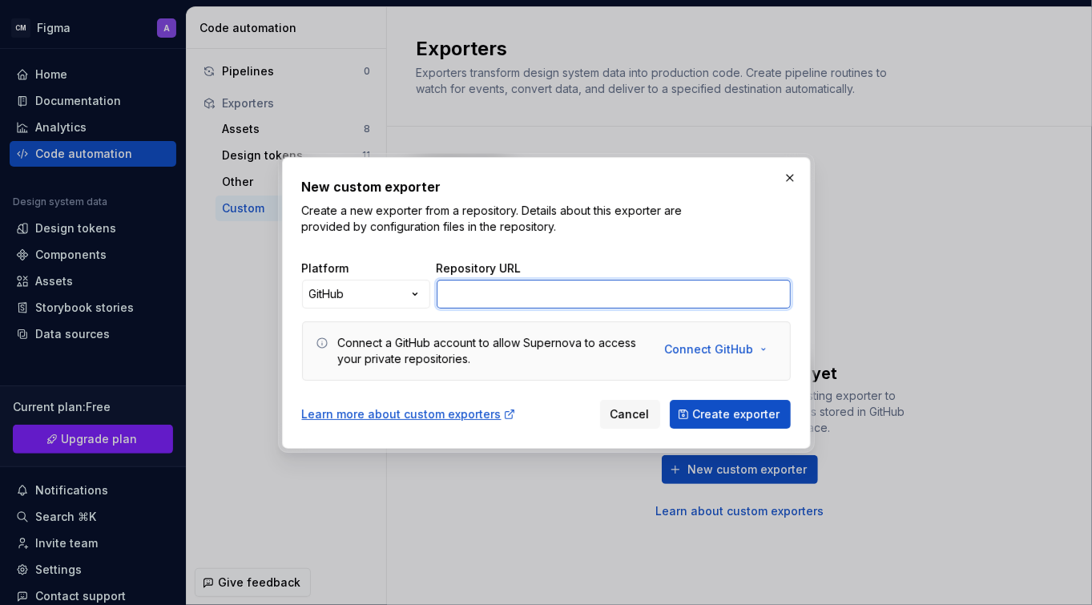
paste input "https://github.com/bernaferrari/FigmaToCode.git"
type input "https://github.com/bernaferrari/FigmaToCode.git"
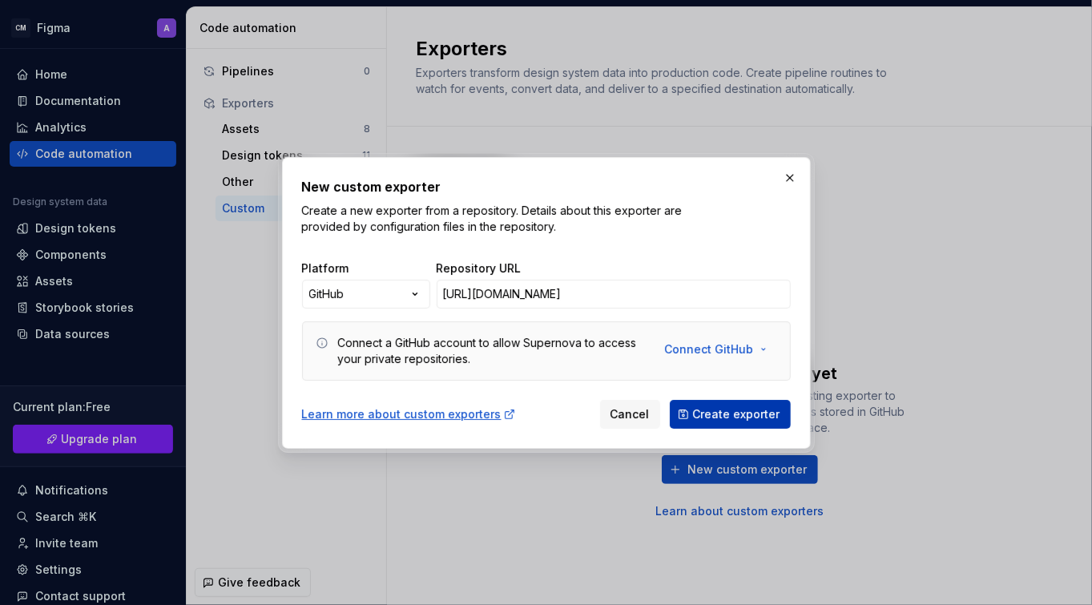
click at [746, 415] on span "Create exporter" at bounding box center [736, 414] width 87 height 16
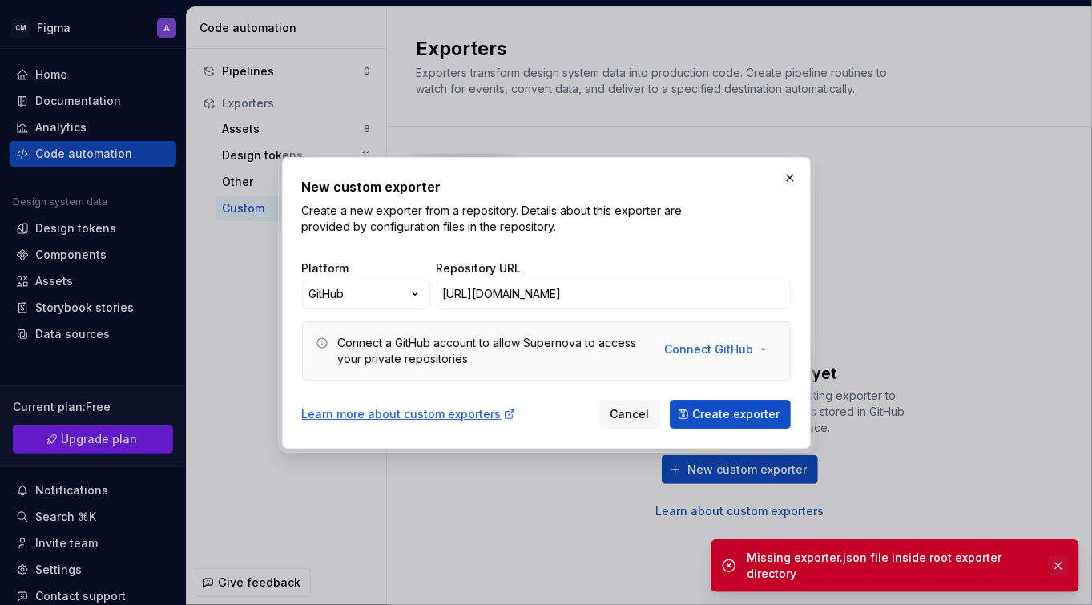
click at [1056, 563] on button "button" at bounding box center [1058, 566] width 21 height 22
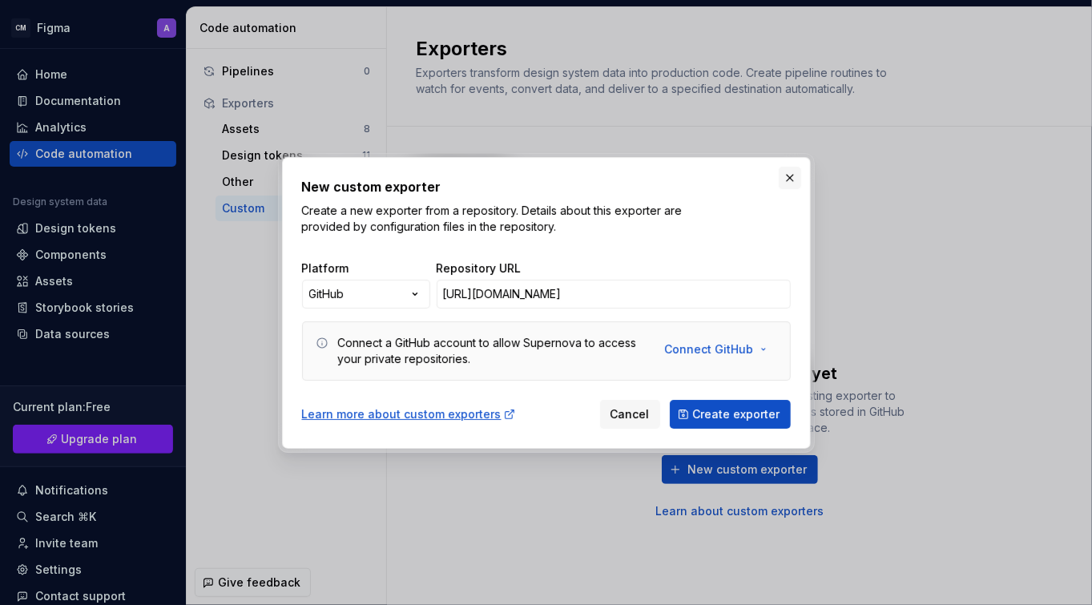
click at [783, 180] on button "button" at bounding box center [790, 178] width 22 height 22
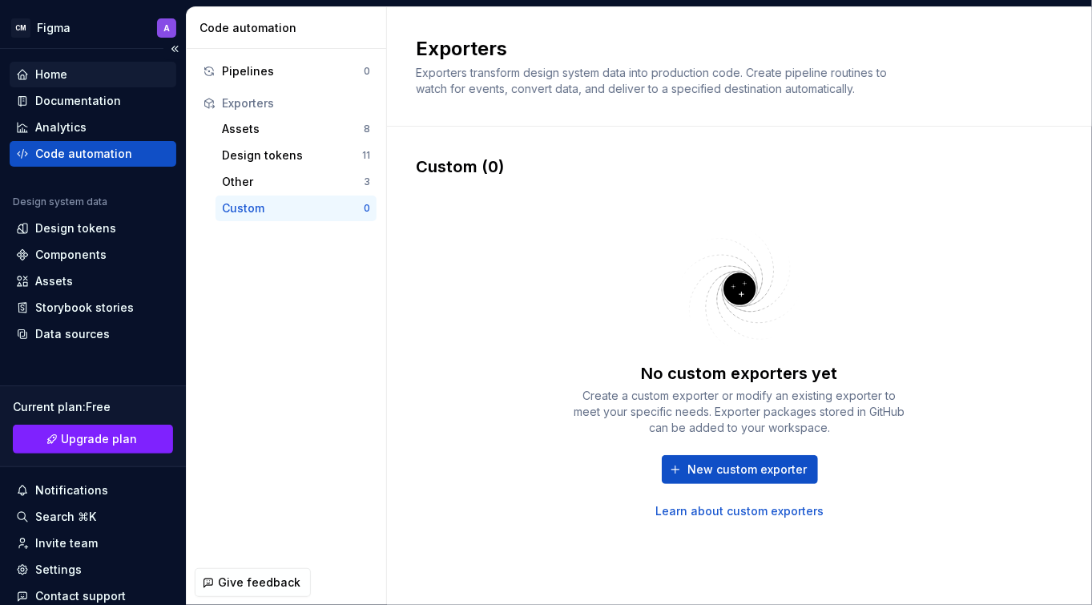
click at [70, 69] on div "Home" at bounding box center [93, 75] width 154 height 16
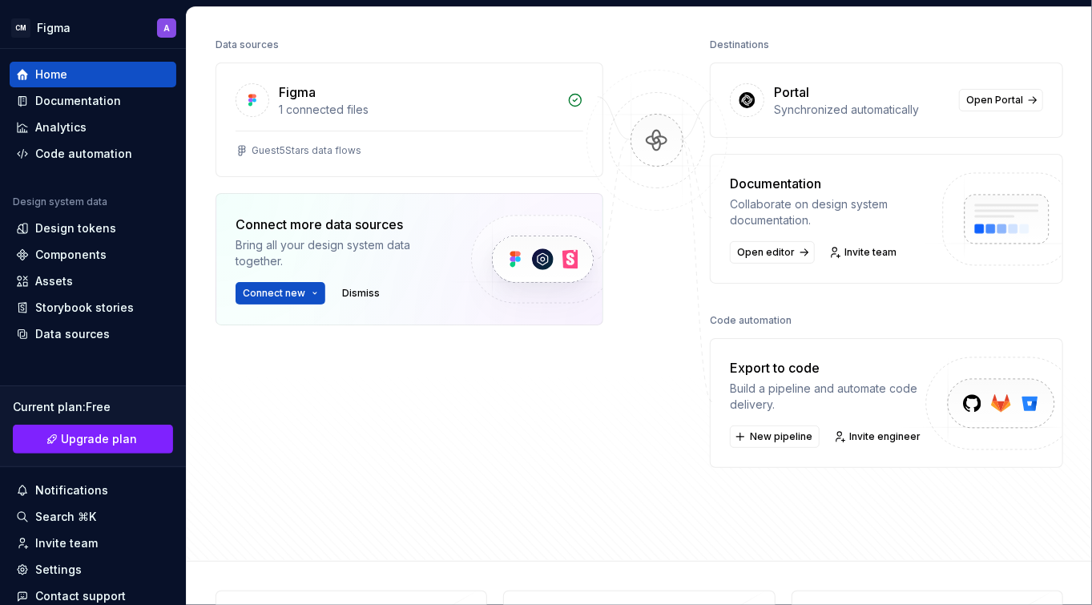
scroll to position [195, 0]
click at [775, 436] on span "New pipeline" at bounding box center [781, 436] width 63 height 13
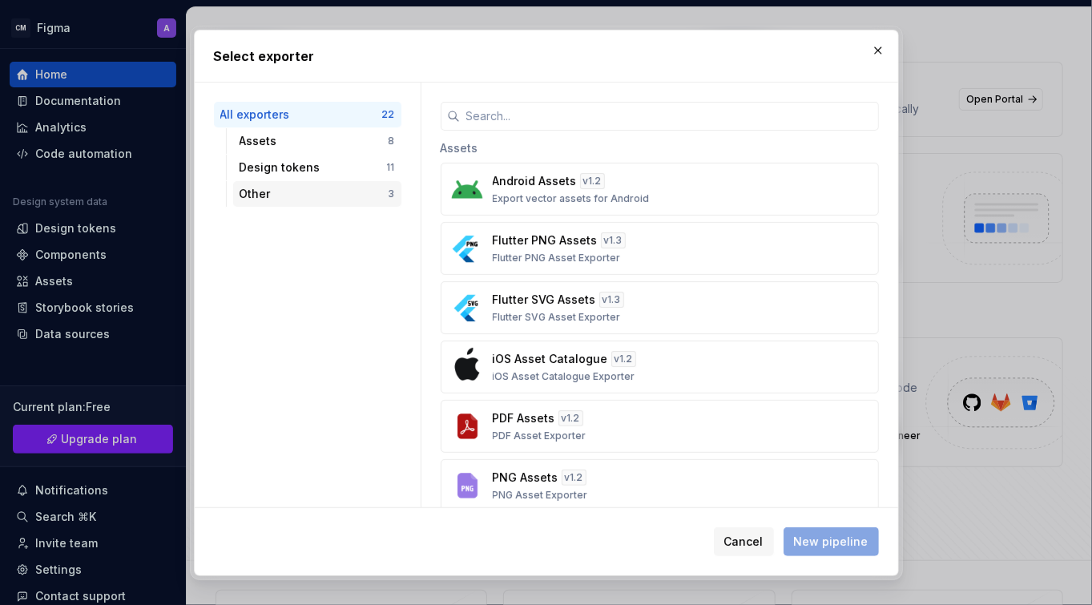
click at [339, 192] on div "Other" at bounding box center [314, 194] width 149 height 16
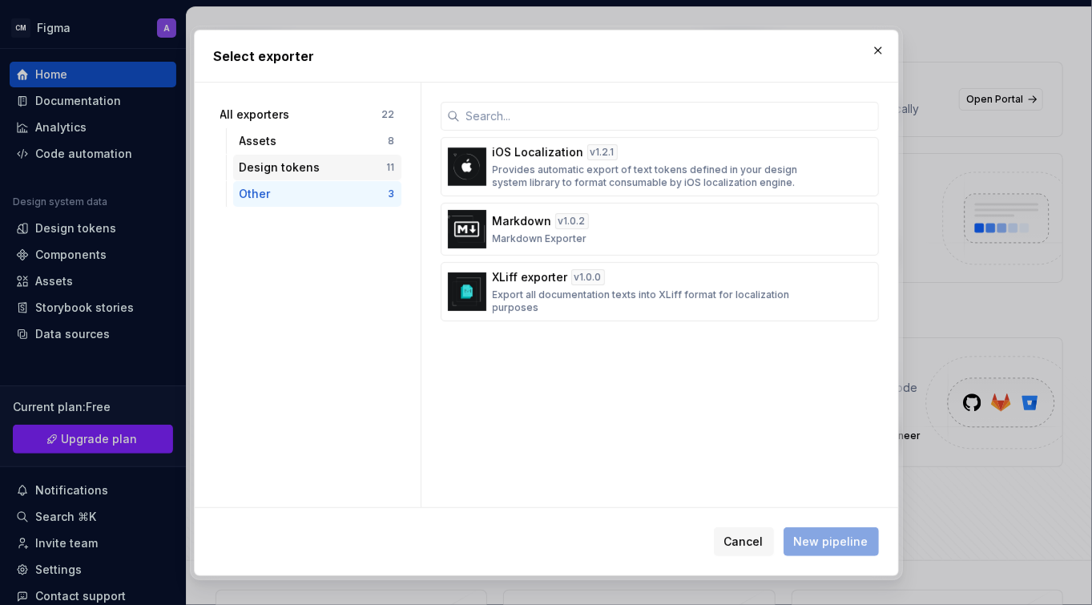
click at [337, 167] on div "Design tokens" at bounding box center [313, 167] width 147 height 16
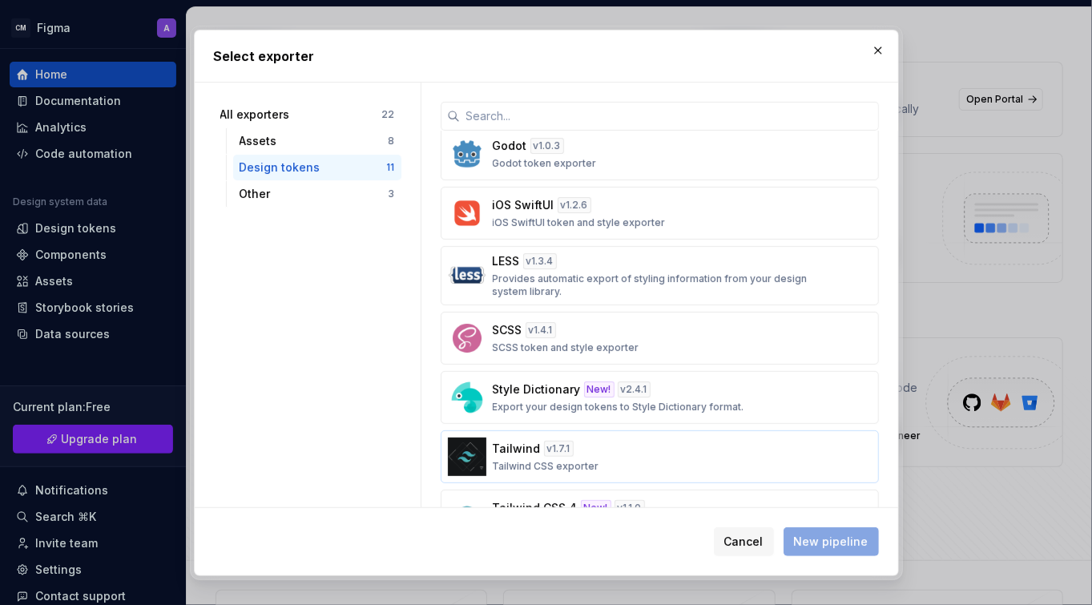
scroll to position [295, 0]
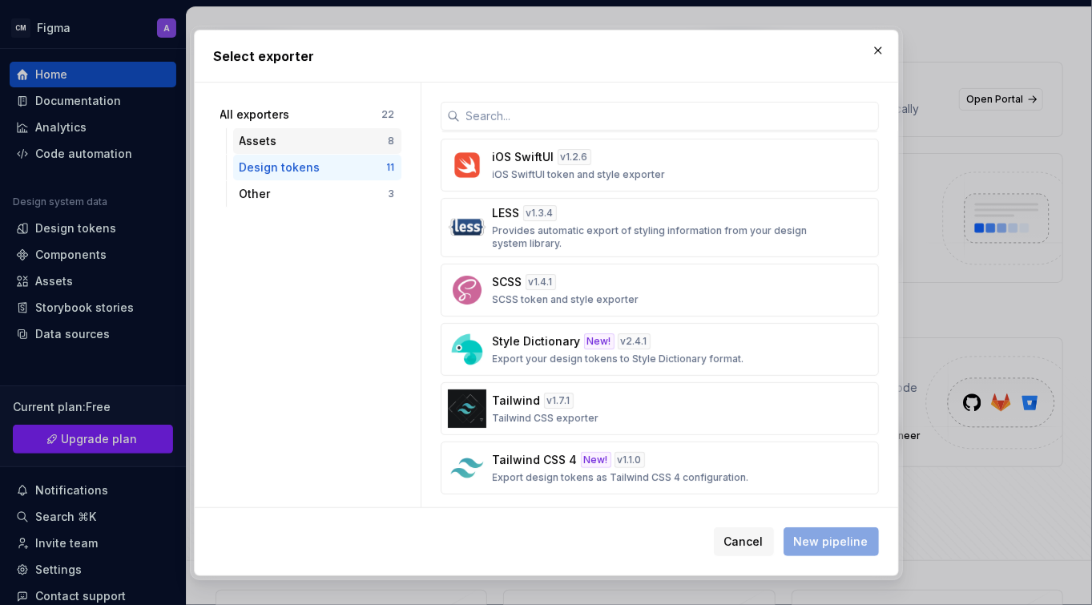
click at [273, 143] on div "Assets" at bounding box center [314, 141] width 149 height 16
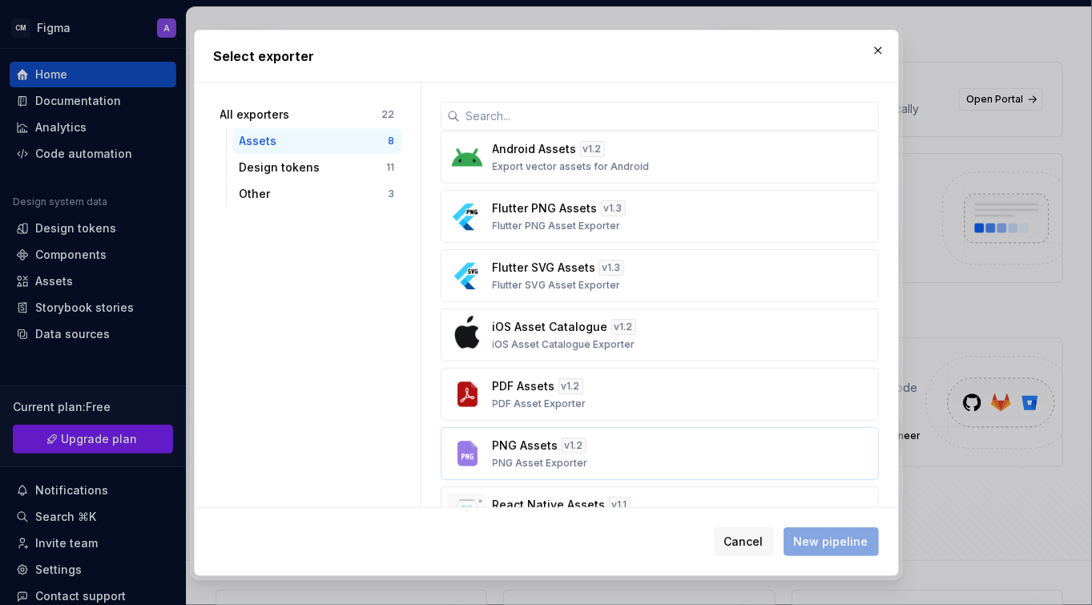
scroll to position [0, 0]
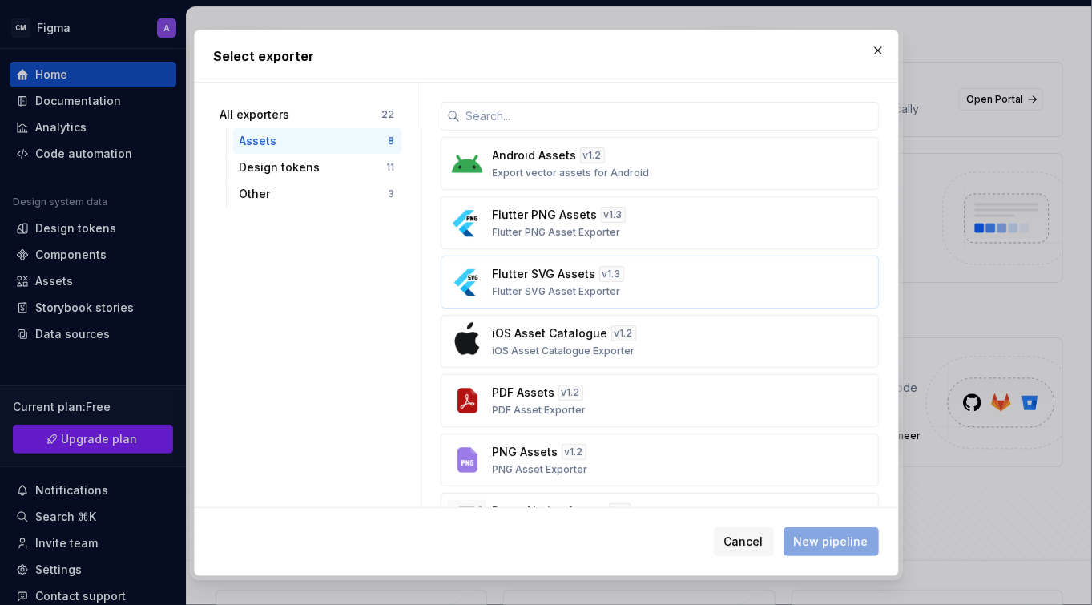
click at [579, 269] on p "Flutter SVG Assets" at bounding box center [544, 274] width 103 height 16
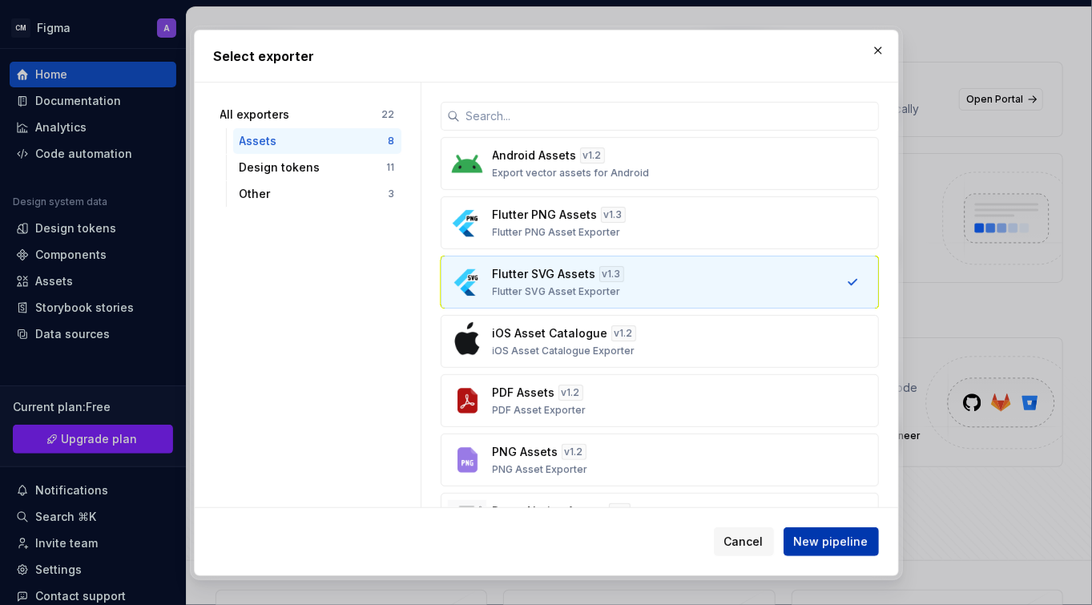
click at [839, 542] on span "New pipeline" at bounding box center [831, 542] width 75 height 16
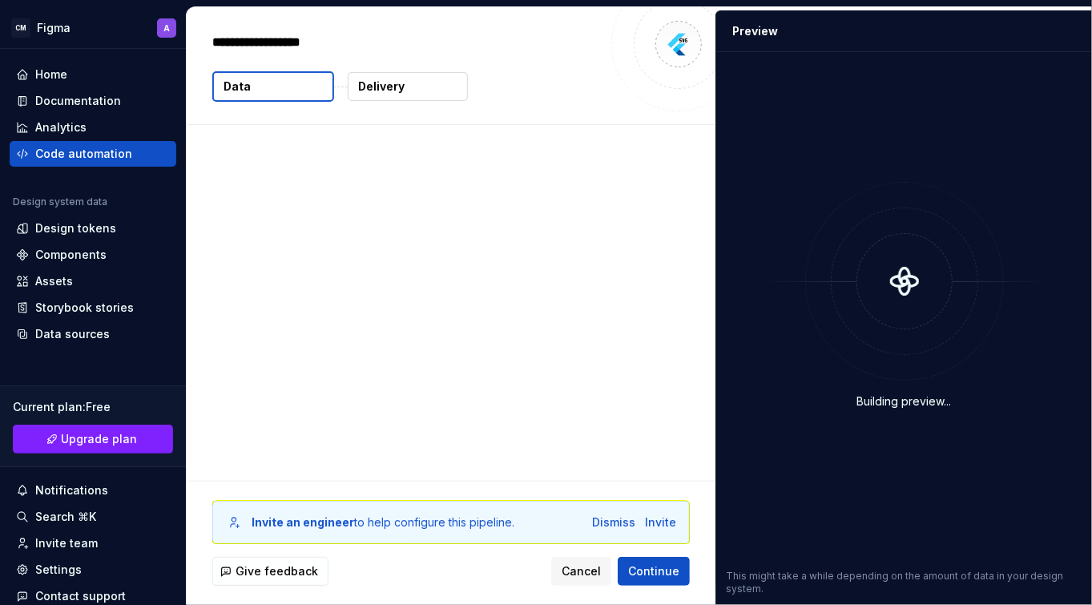
type textarea "*"
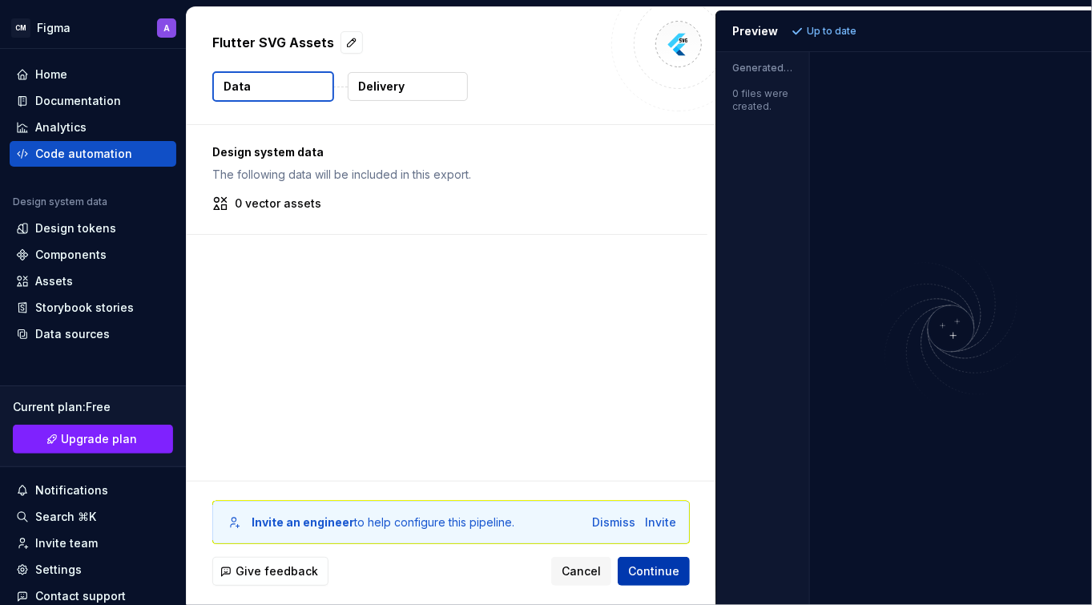
click at [655, 575] on span "Continue" at bounding box center [653, 571] width 51 height 16
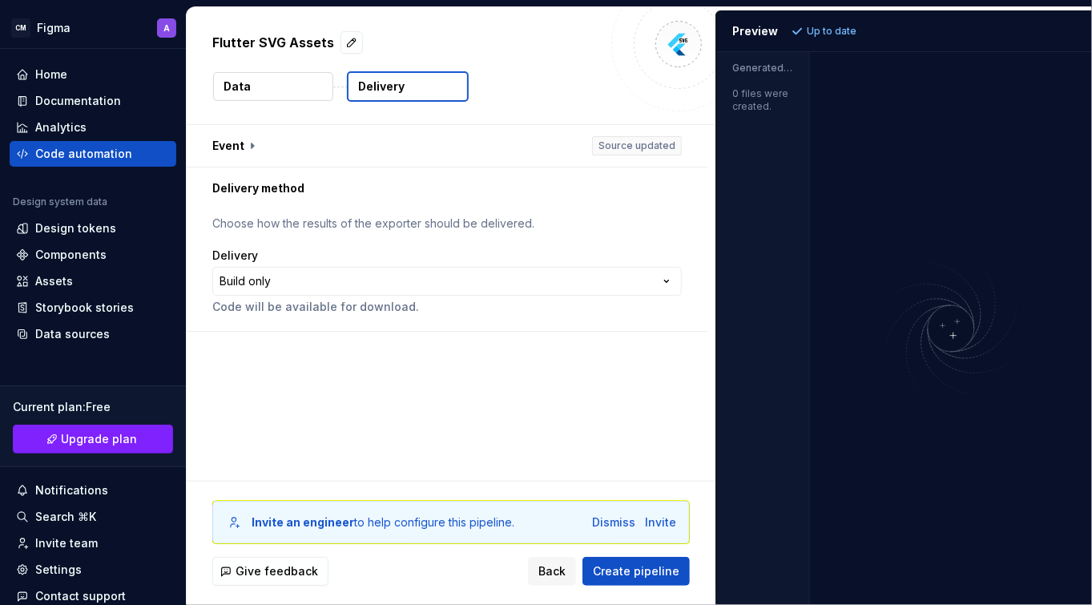
click at [478, 218] on p "Choose how the results of the exporter should be delivered." at bounding box center [447, 224] width 470 height 16
click at [674, 284] on html "**********" at bounding box center [546, 302] width 1092 height 605
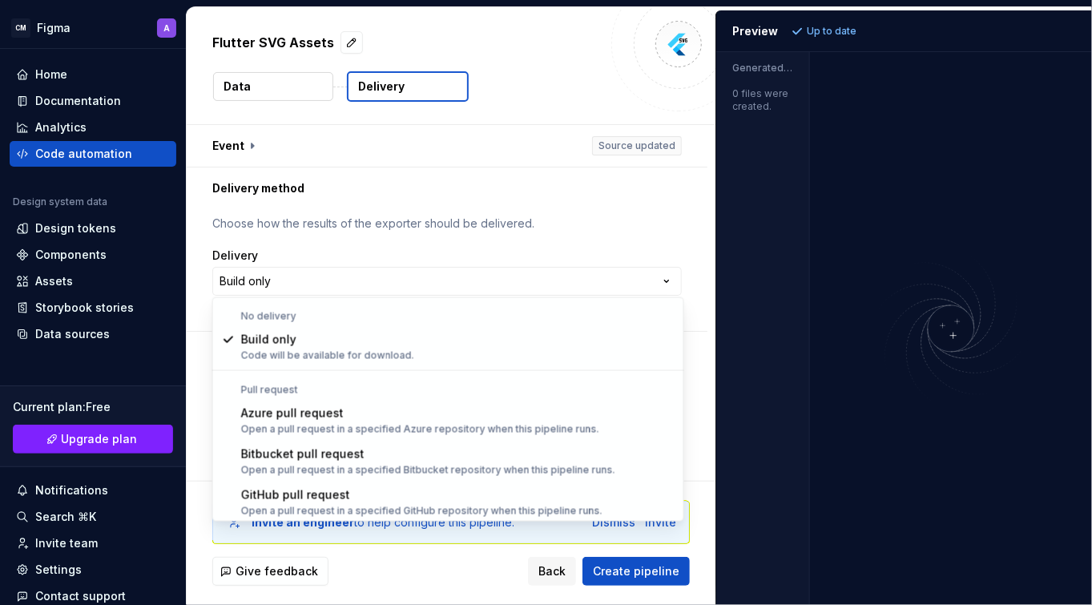
click at [671, 205] on html "**********" at bounding box center [546, 302] width 1092 height 605
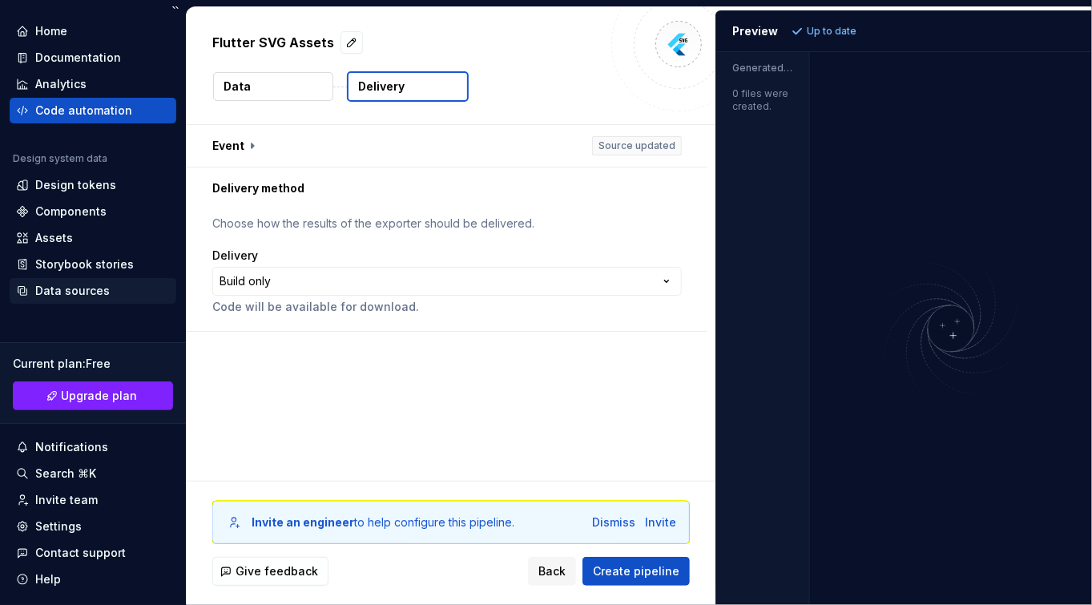
scroll to position [62, 0]
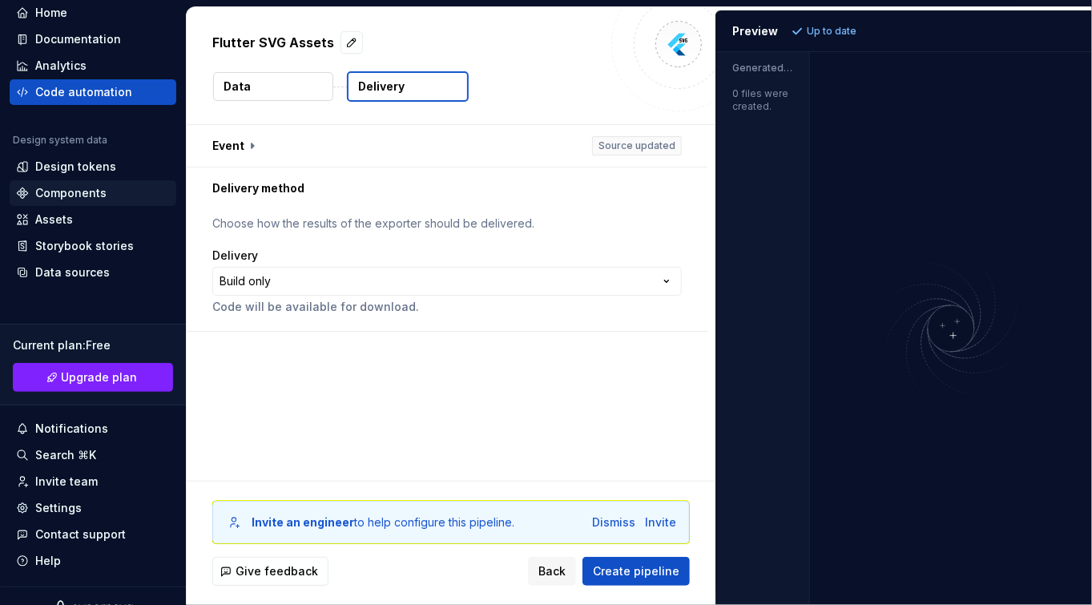
click at [94, 191] on div "Components" at bounding box center [70, 193] width 71 height 16
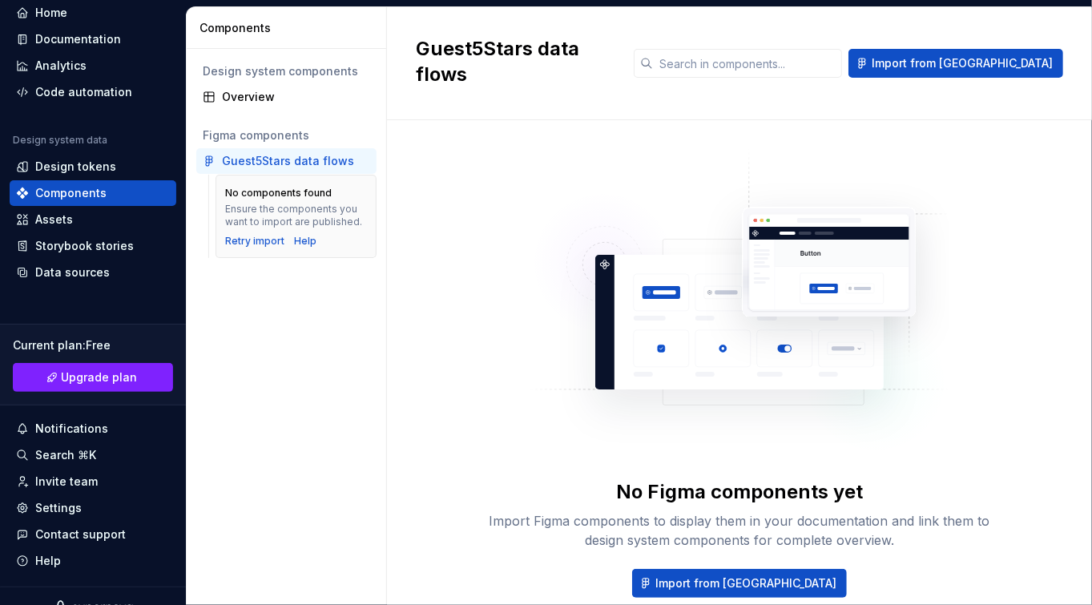
click at [320, 160] on div "Guest5Stars data flows" at bounding box center [288, 161] width 132 height 16
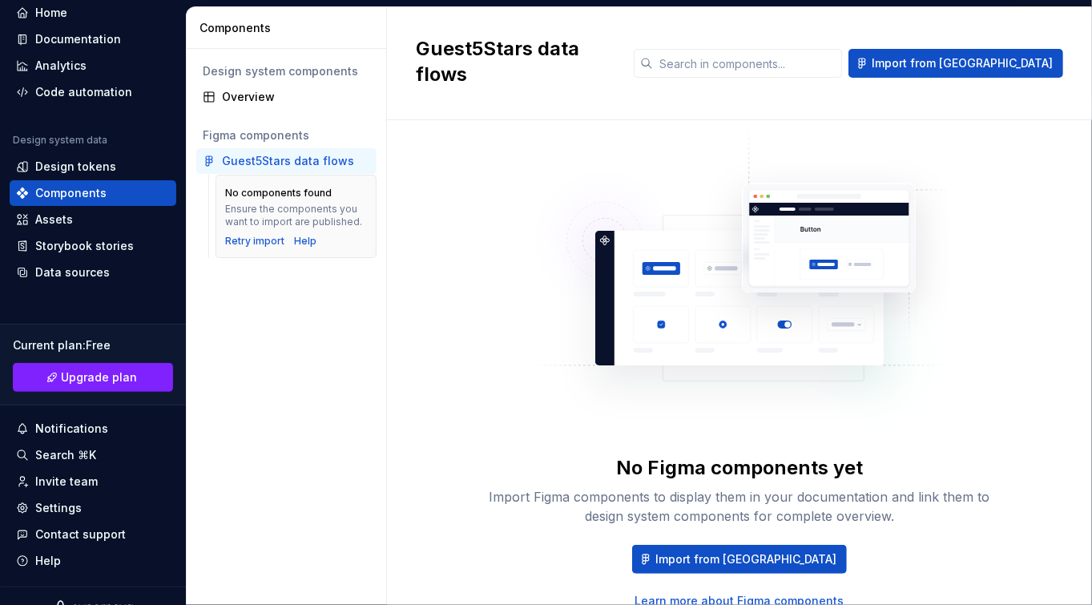
scroll to position [63, 0]
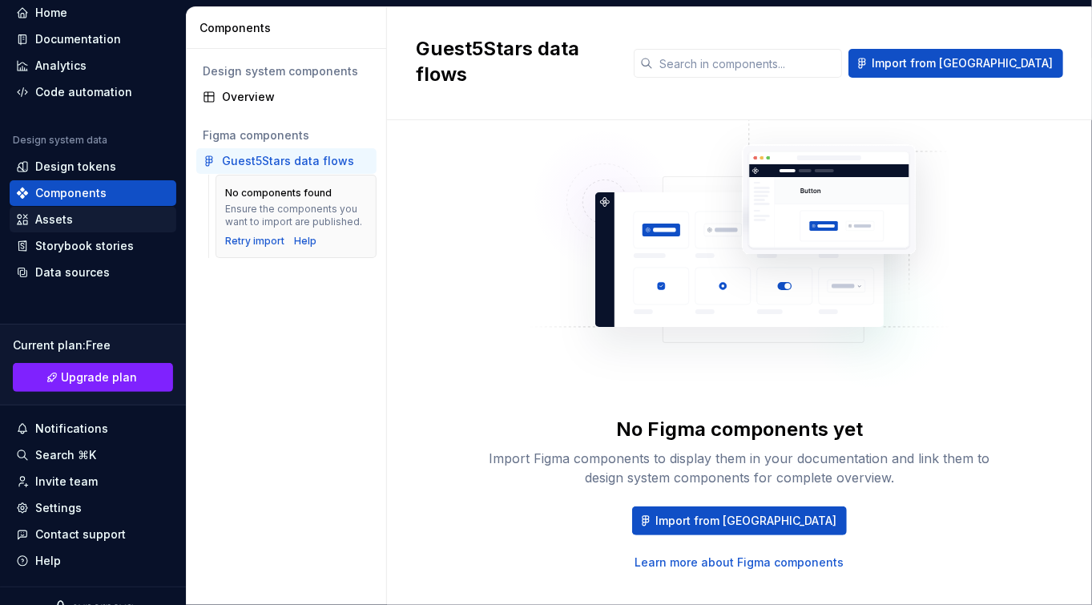
click at [76, 221] on div "Assets" at bounding box center [93, 220] width 154 height 16
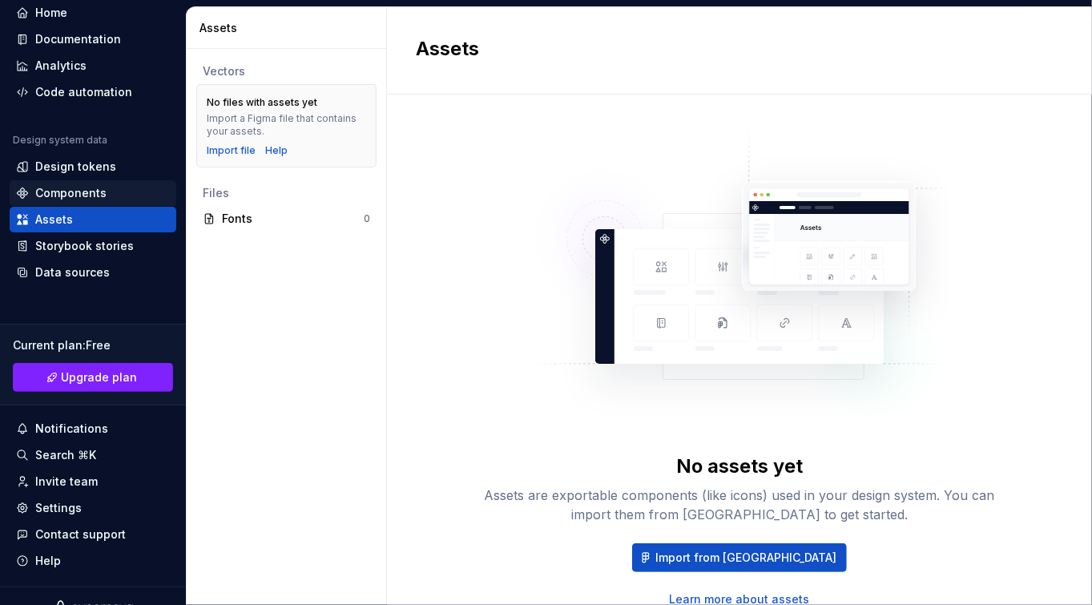
click at [70, 189] on div "Components" at bounding box center [70, 193] width 71 height 16
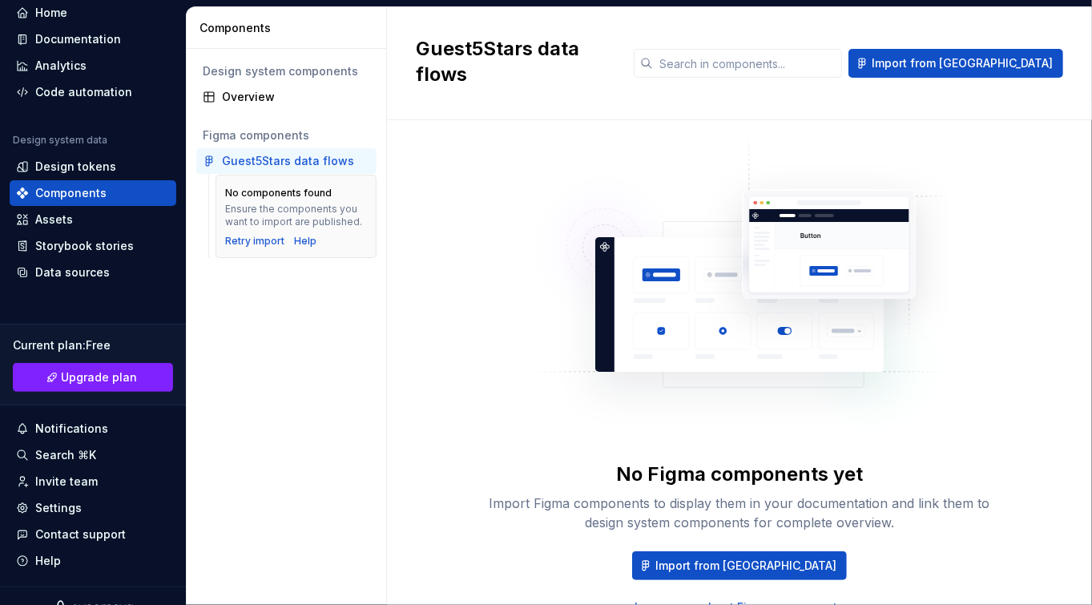
scroll to position [63, 0]
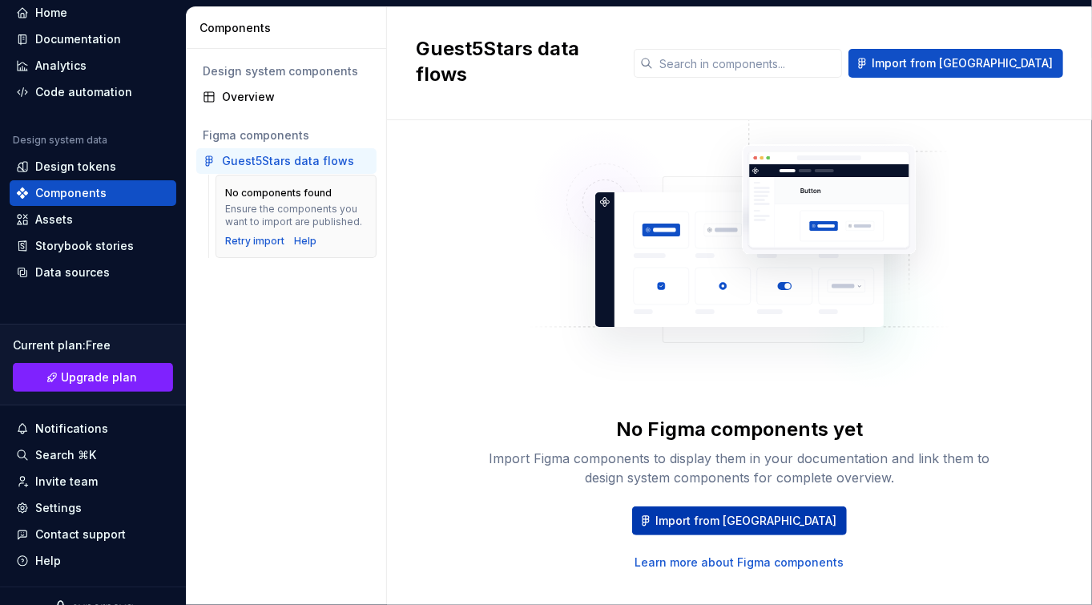
click at [753, 513] on span "Import from Figma" at bounding box center [746, 521] width 181 height 16
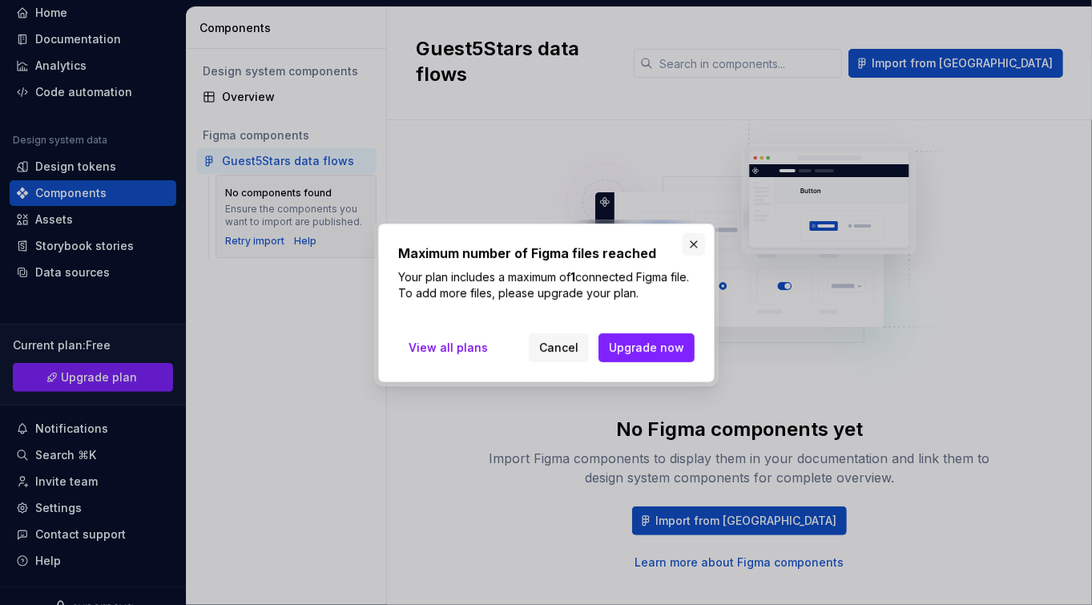
click at [693, 244] on button "button" at bounding box center [694, 244] width 22 height 22
